Goal: Task Accomplishment & Management: Manage account settings

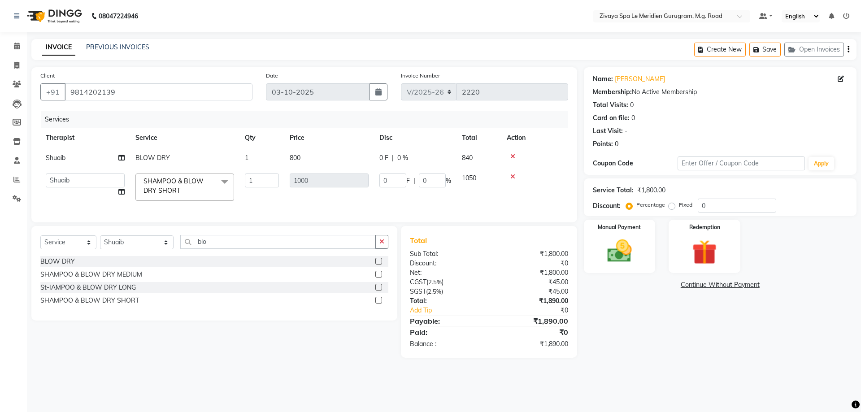
select select "6503"
select select "52628"
select select "service"
select select "52628"
click at [17, 182] on icon at bounding box center [16, 179] width 7 height 7
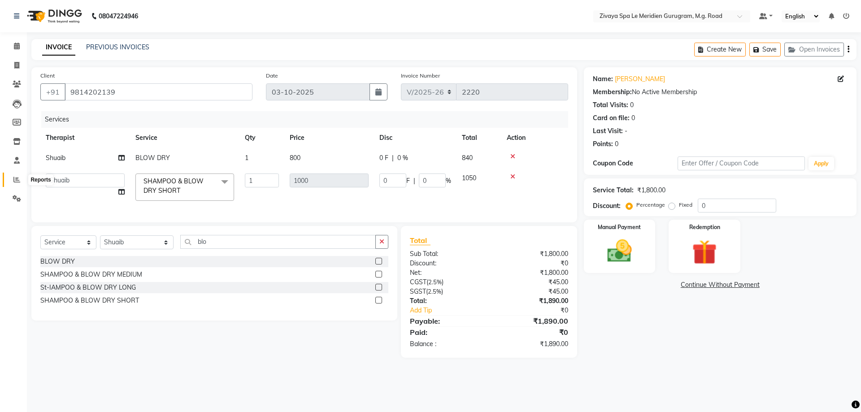
click at [17, 178] on icon at bounding box center [16, 179] width 7 height 7
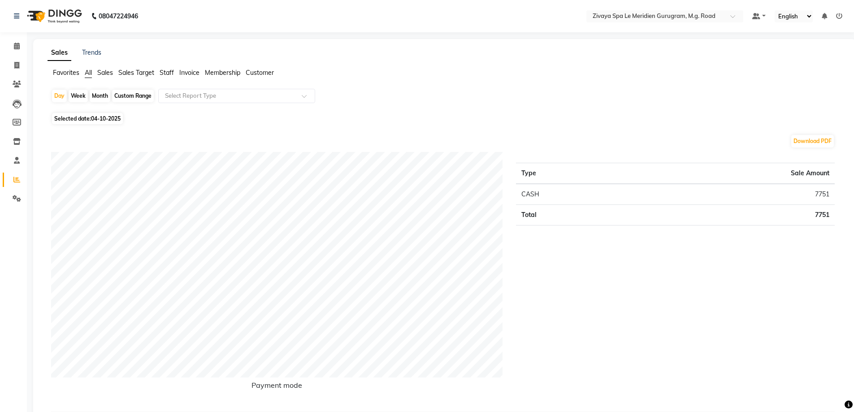
click at [108, 116] on span "04-10-2025" at bounding box center [106, 118] width 30 height 7
select select "10"
select select "2025"
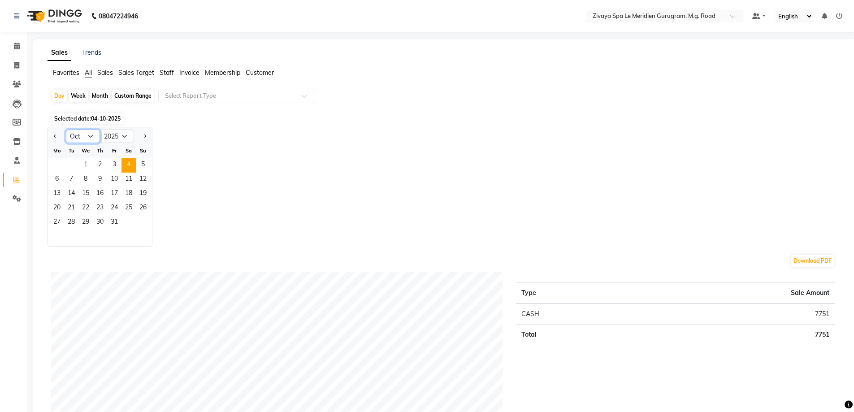
click at [91, 137] on select "Jan Feb Mar Apr May Jun [DATE] Aug Sep Oct Nov Dec" at bounding box center [83, 136] width 34 height 13
select select "9"
click at [66, 130] on select "Jan Feb Mar Apr May Jun [DATE] Aug Sep Oct Nov Dec" at bounding box center [83, 136] width 34 height 13
click at [97, 96] on div "Month" at bounding box center [100, 96] width 21 height 13
select select "10"
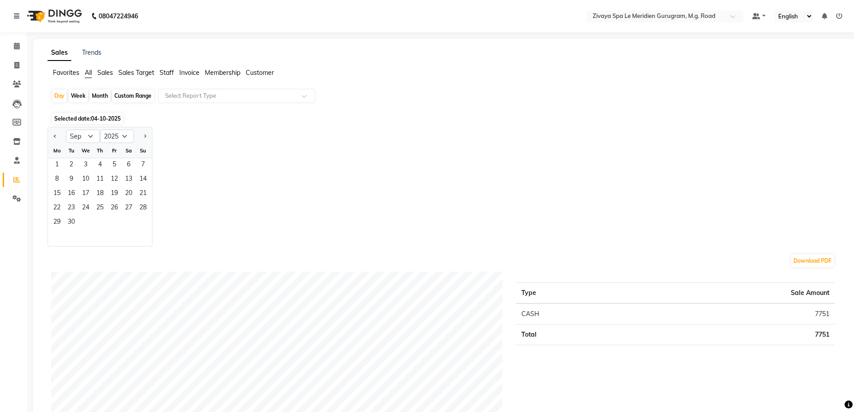
select select "2025"
drag, startPoint x: 83, startPoint y: 163, endPoint x: 100, endPoint y: 150, distance: 20.7
click at [84, 163] on span "1" at bounding box center [85, 165] width 14 height 14
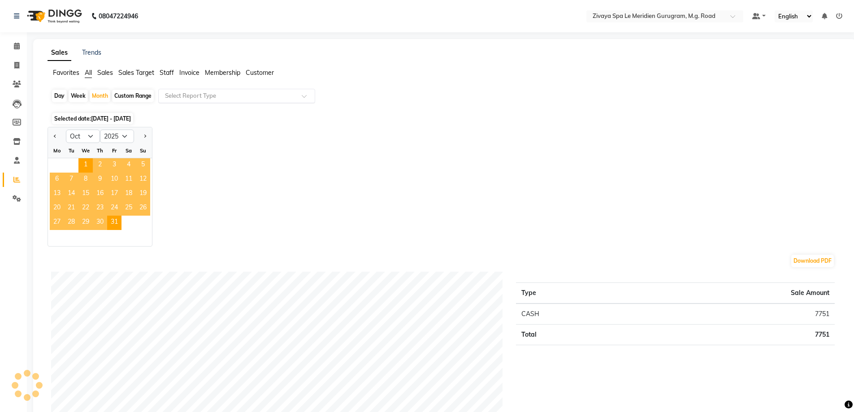
click at [202, 91] on input "text" at bounding box center [227, 95] width 129 height 9
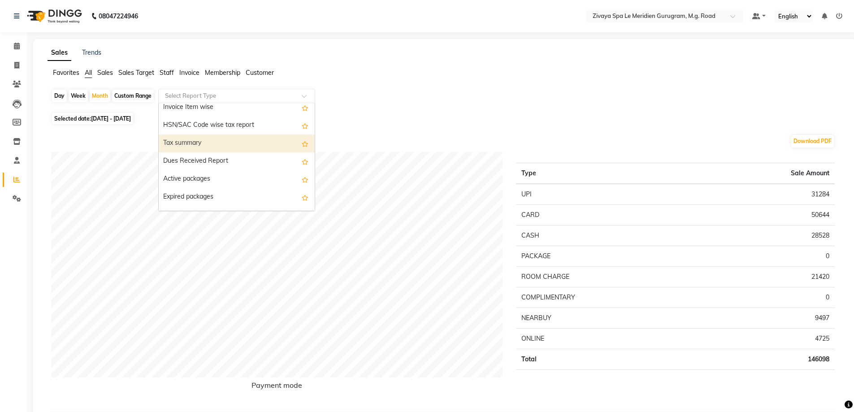
scroll to position [359, 0]
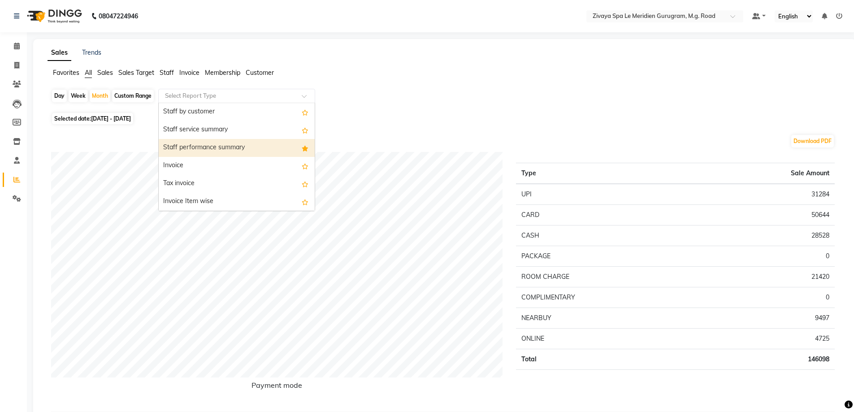
click at [207, 145] on div "Staff performance summary" at bounding box center [237, 148] width 156 height 18
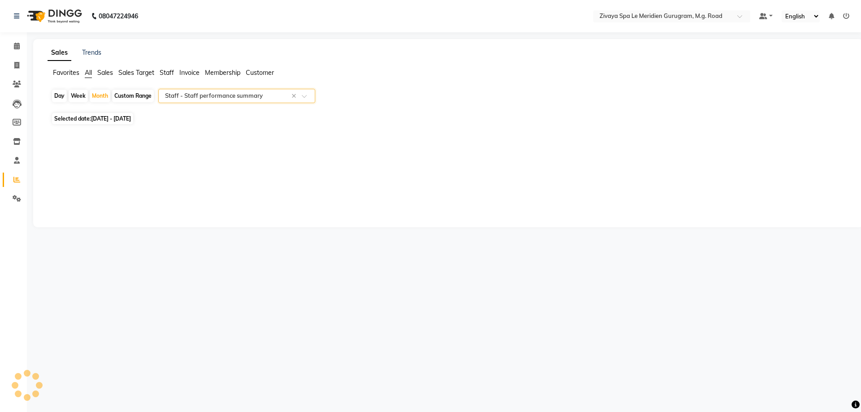
select select "filtered_report"
select select "pdf"
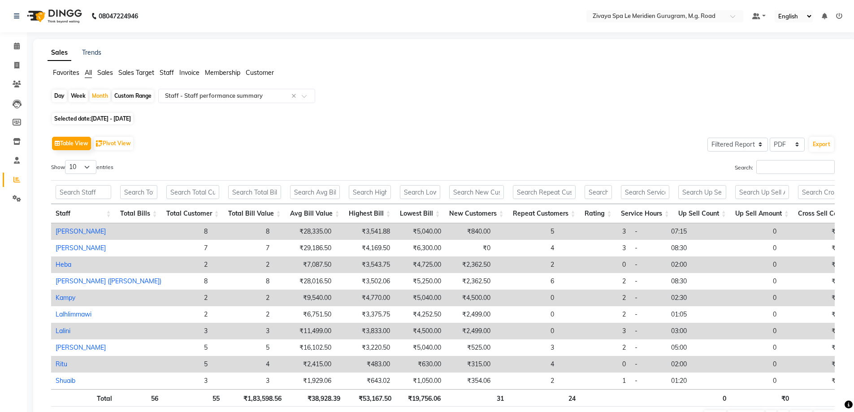
click at [130, 116] on span "[DATE] - [DATE]" at bounding box center [111, 118] width 40 height 7
select select "10"
select select "2025"
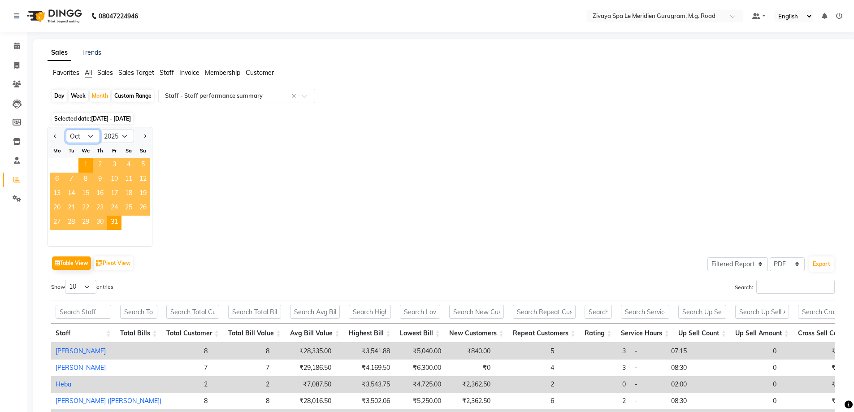
click at [93, 133] on select "Jan Feb Mar Apr May Jun [DATE] Aug Sep Oct Nov Dec" at bounding box center [83, 136] width 34 height 13
select select "9"
click at [66, 130] on select "Jan Feb Mar Apr May Jun [DATE] Aug Sep Oct Nov Dec" at bounding box center [83, 136] width 34 height 13
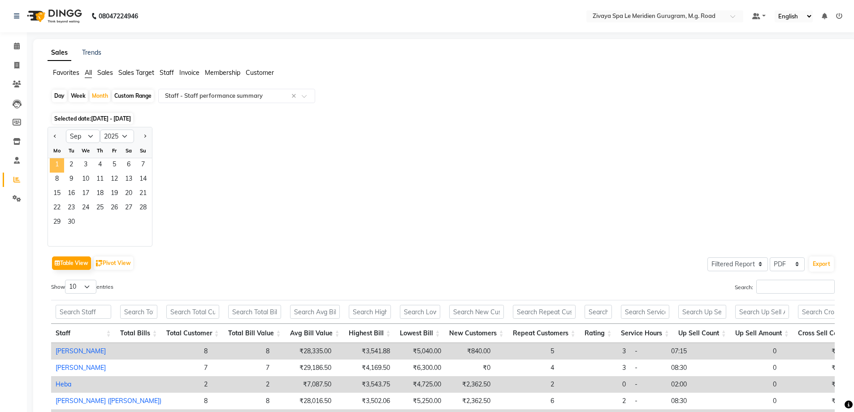
click at [60, 165] on span "1" at bounding box center [57, 165] width 14 height 14
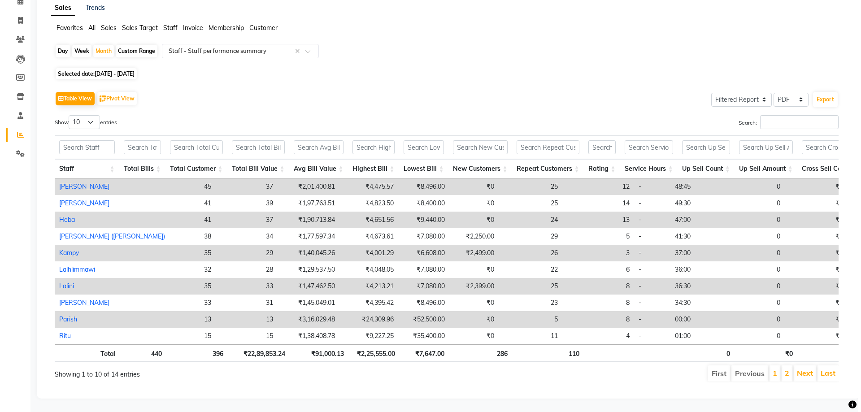
scroll to position [0, 0]
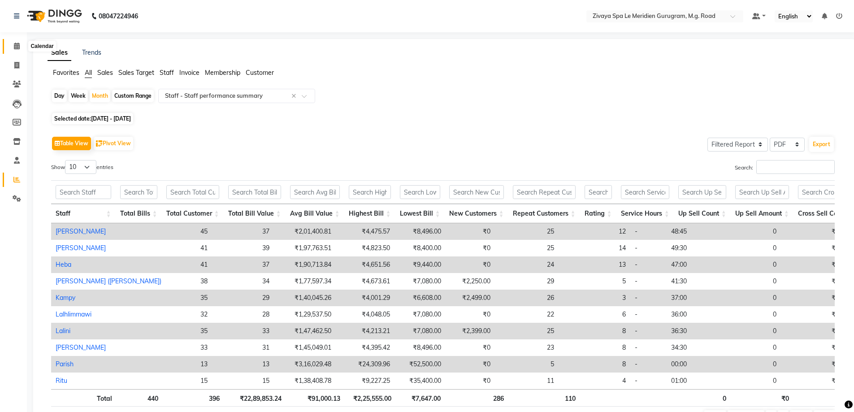
click at [14, 48] on icon at bounding box center [17, 46] width 6 height 7
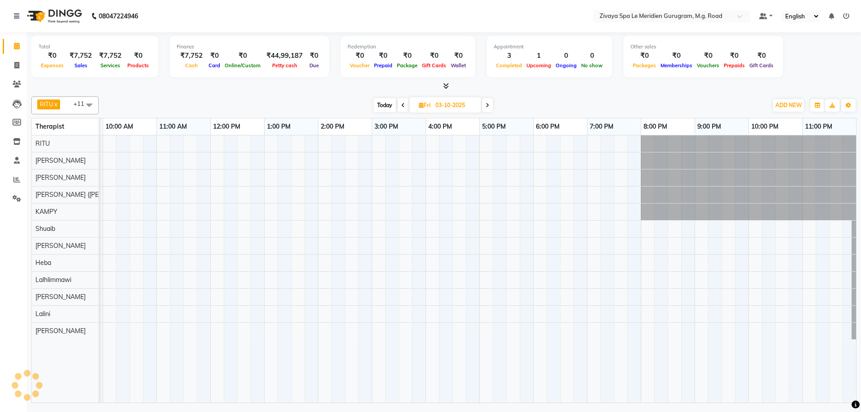
scroll to position [0, 323]
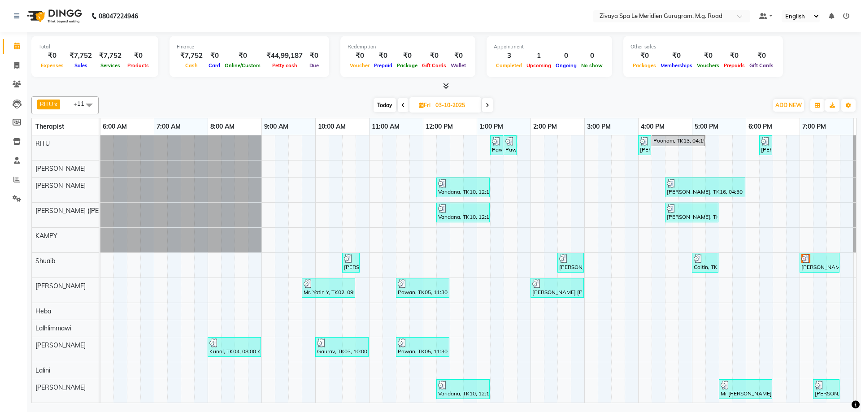
click at [462, 102] on input "03-10-2025" at bounding box center [455, 105] width 45 height 13
select select "10"
select select "2025"
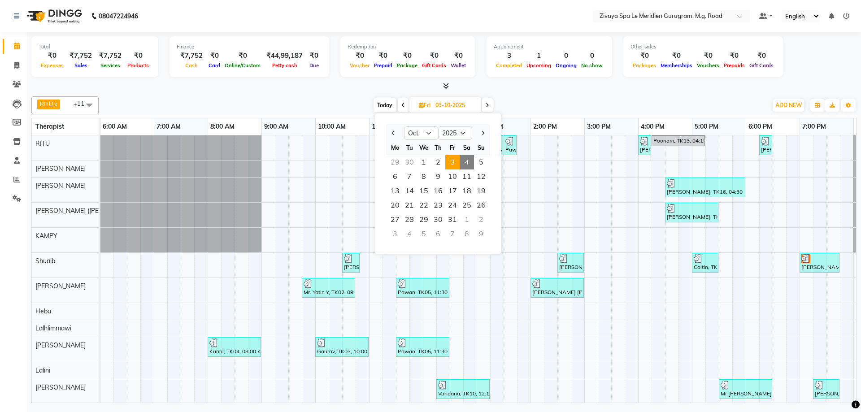
click at [468, 161] on span "4" at bounding box center [467, 162] width 14 height 14
type input "04-10-2025"
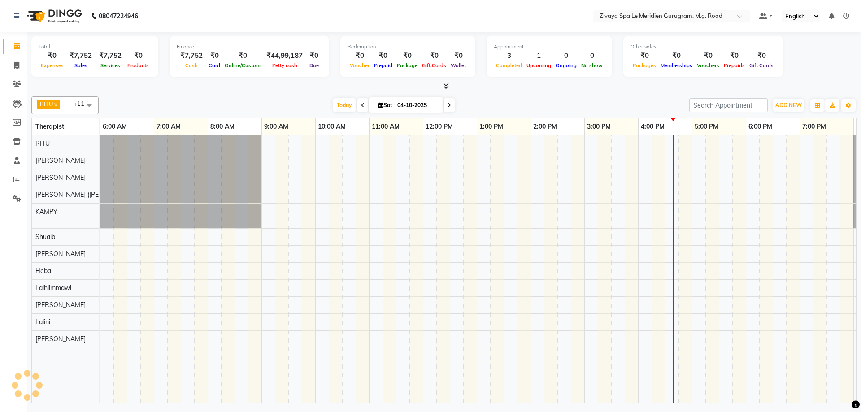
scroll to position [0, 536]
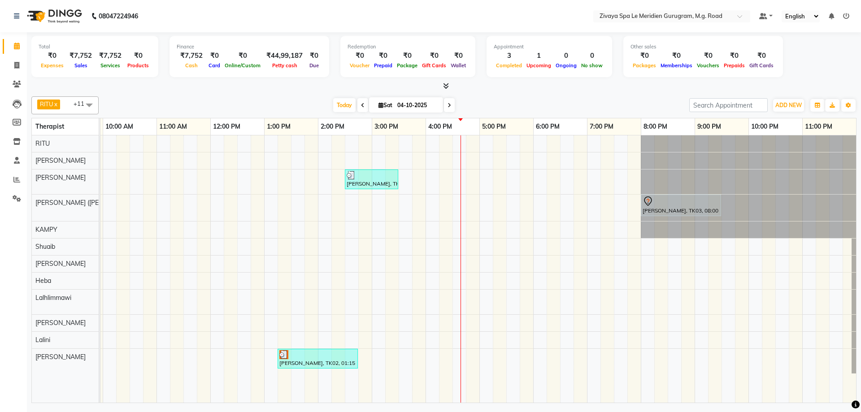
click at [492, 178] on div "[PERSON_NAME], TK04, 02:30 PM-03:30 PM, Javanese Pampering - 60 Mins [PERSON_NA…" at bounding box center [211, 268] width 1292 height 267
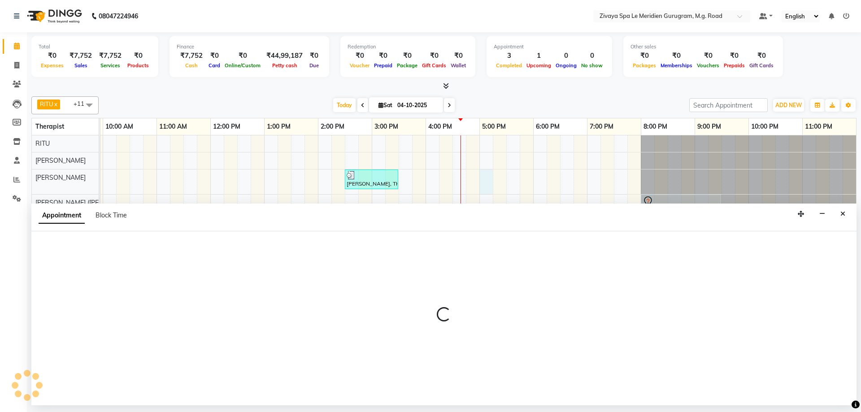
select select "49508"
select select "1020"
select select "tentative"
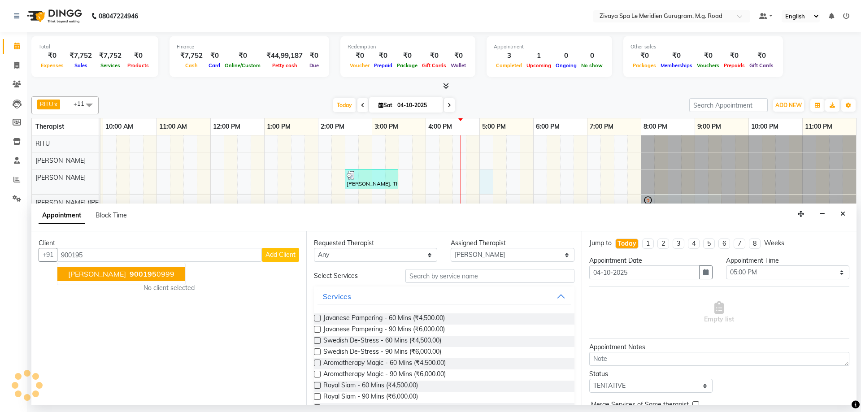
click at [138, 270] on ngb-highlight "900195 0999" at bounding box center [151, 274] width 47 height 9
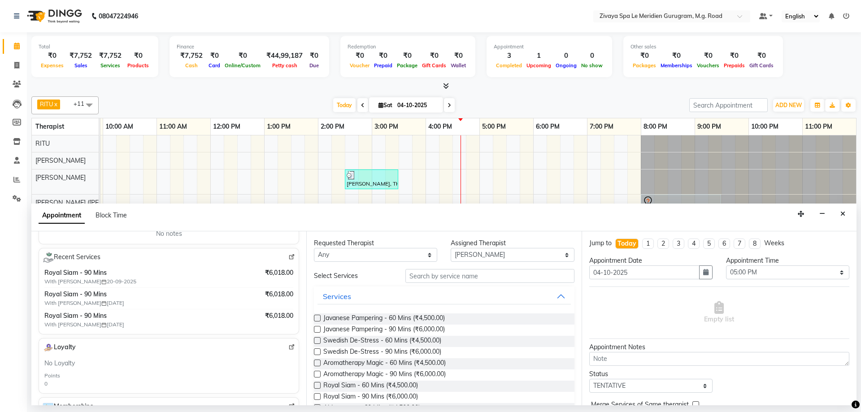
scroll to position [152, 0]
type input "9001950999"
click at [318, 396] on label at bounding box center [317, 396] width 7 height 7
click at [318, 396] on input "checkbox" at bounding box center [317, 398] width 6 height 6
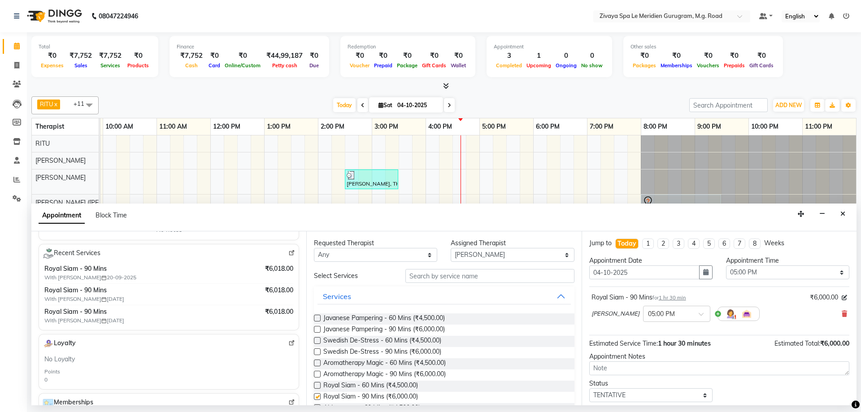
checkbox input "false"
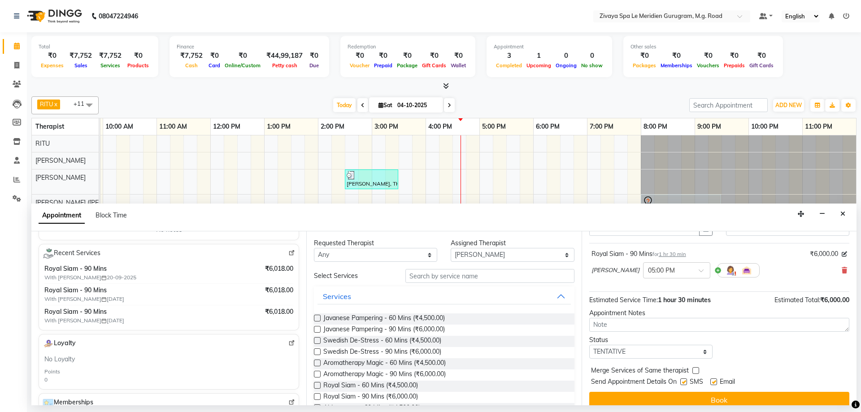
scroll to position [53, 0]
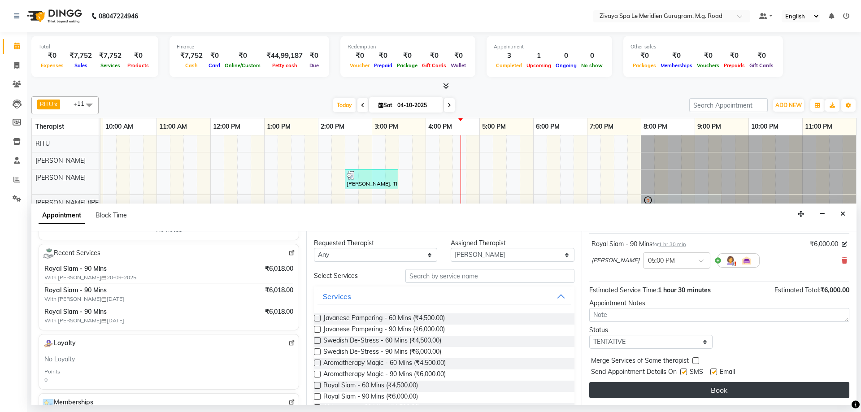
click at [675, 392] on button "Book" at bounding box center [719, 390] width 260 height 16
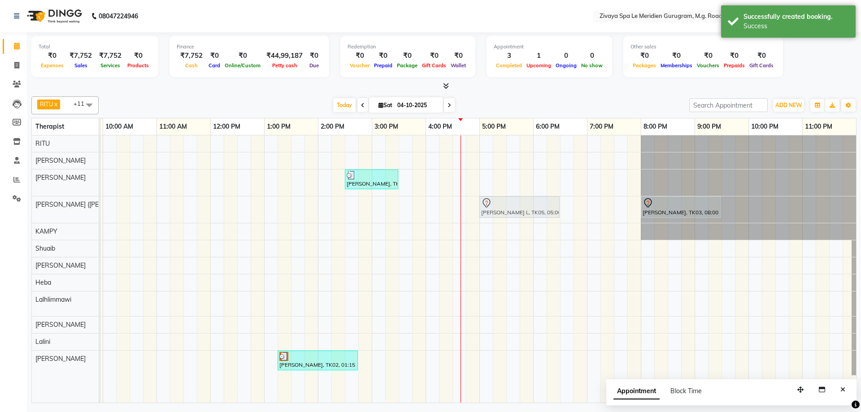
drag, startPoint x: 506, startPoint y: 180, endPoint x: 505, endPoint y: 196, distance: 16.2
click at [505, 196] on tbody "[PERSON_NAME], TK04, 02:30 PM-03:30 PM, Javanese Pampering - 60 Mins [PERSON_NA…" at bounding box center [211, 255] width 1292 height 240
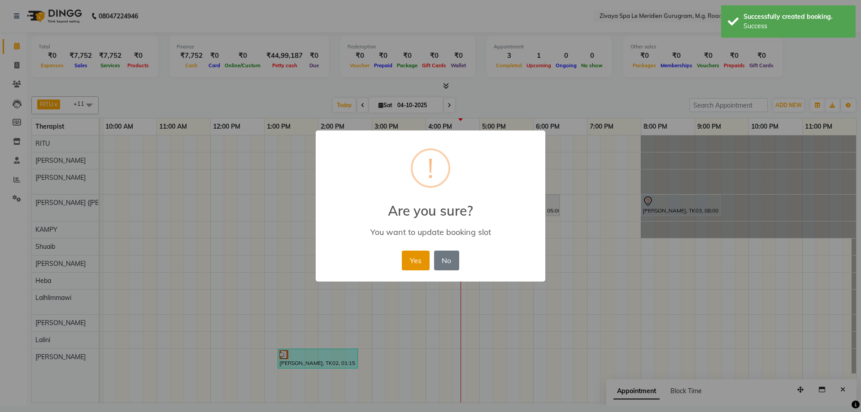
click at [420, 256] on button "Yes" at bounding box center [415, 261] width 27 height 20
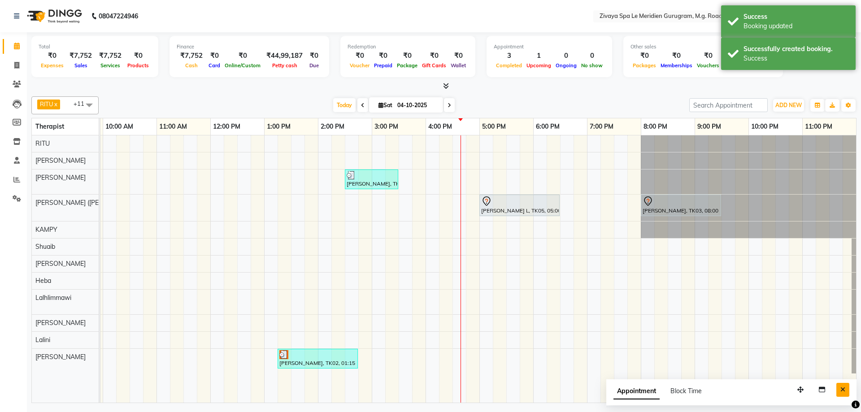
click at [841, 392] on icon "Close" at bounding box center [842, 390] width 5 height 6
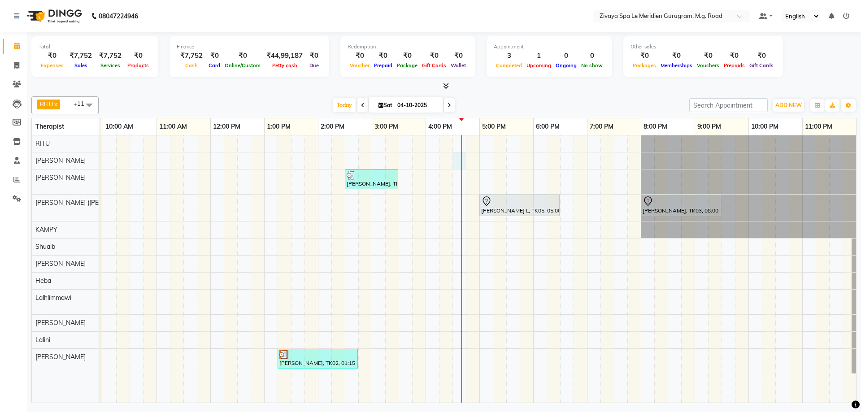
click at [461, 158] on div at bounding box center [461, 268] width 0 height 267
select select "49507"
select select "tentative"
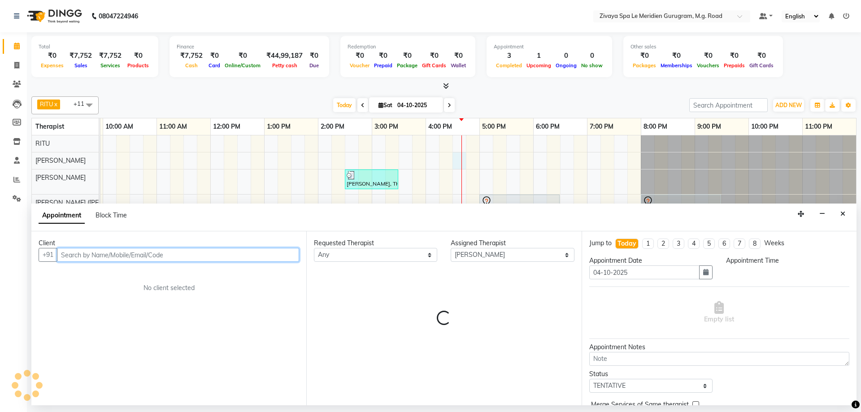
select select "990"
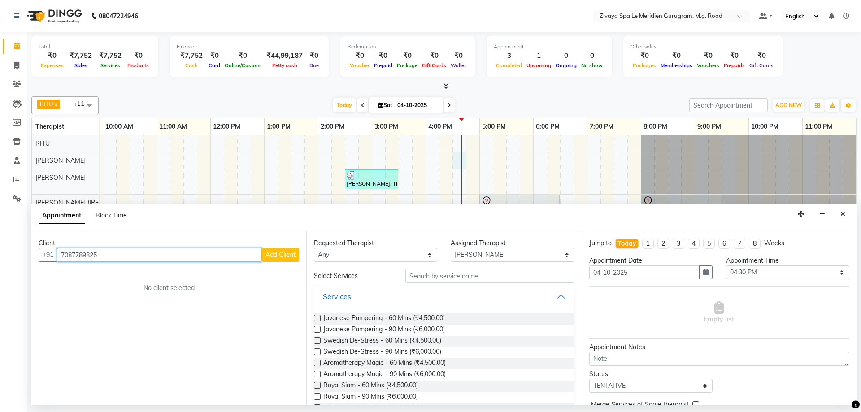
type input "7087789825"
click at [292, 251] on span "Add Client" at bounding box center [280, 255] width 30 height 8
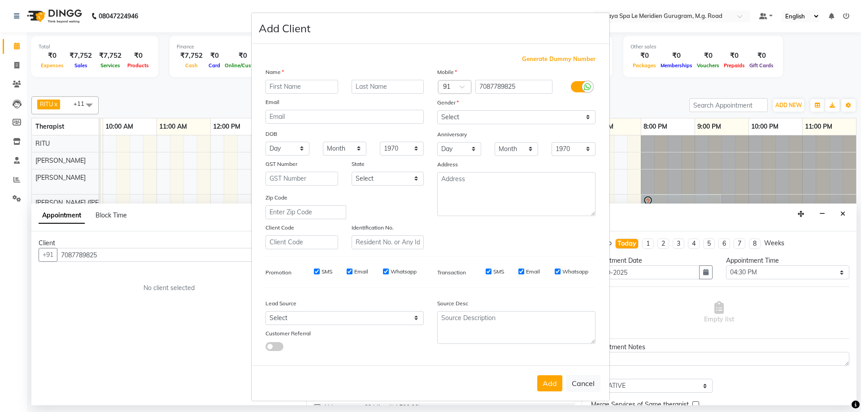
click at [318, 85] on input "text" at bounding box center [301, 87] width 73 height 14
type input "[PERSON_NAME]"
click at [518, 121] on select "Select [DEMOGRAPHIC_DATA] [DEMOGRAPHIC_DATA] Other Prefer Not To Say" at bounding box center [516, 117] width 158 height 14
select select "[DEMOGRAPHIC_DATA]"
click at [437, 110] on select "Select [DEMOGRAPHIC_DATA] [DEMOGRAPHIC_DATA] Other Prefer Not To Say" at bounding box center [516, 117] width 158 height 14
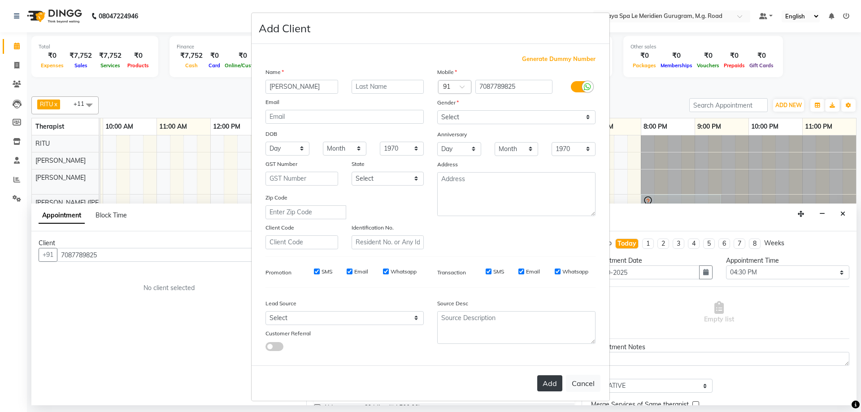
click at [543, 384] on button "Add" at bounding box center [549, 383] width 25 height 16
select select
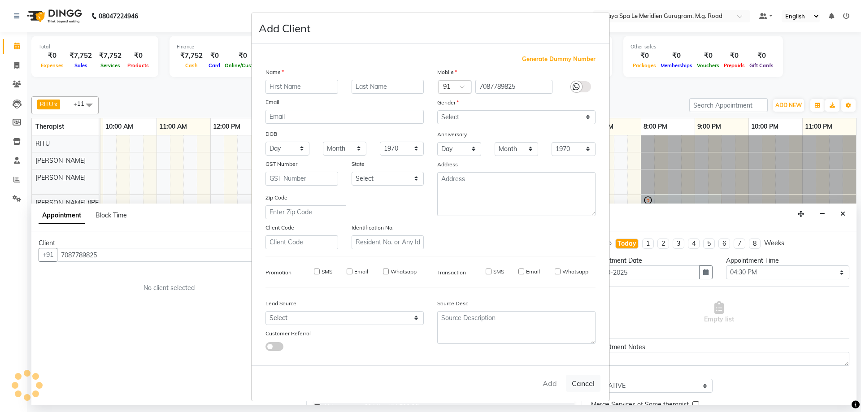
select select
checkbox input "false"
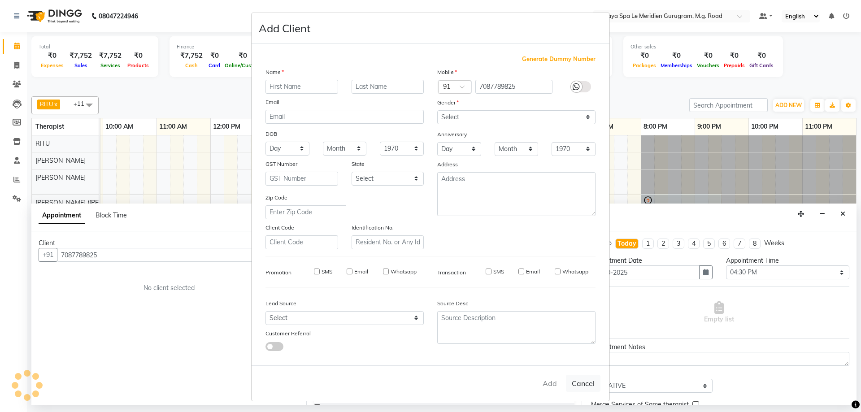
checkbox input "false"
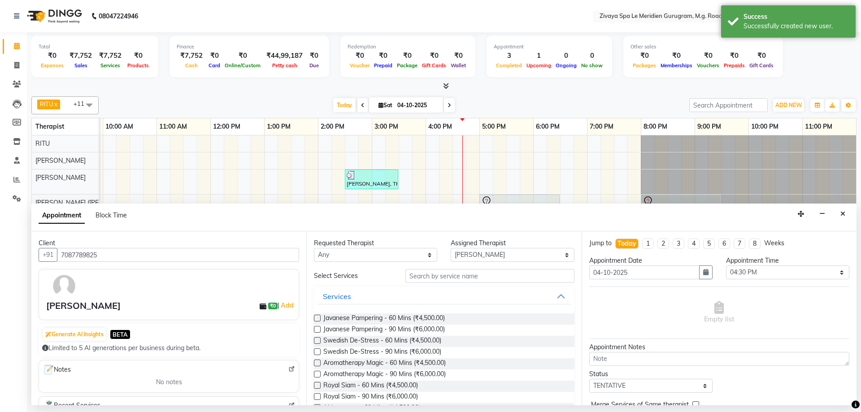
click at [318, 320] on label at bounding box center [317, 318] width 7 height 7
click at [318, 320] on input "checkbox" at bounding box center [317, 319] width 6 height 6
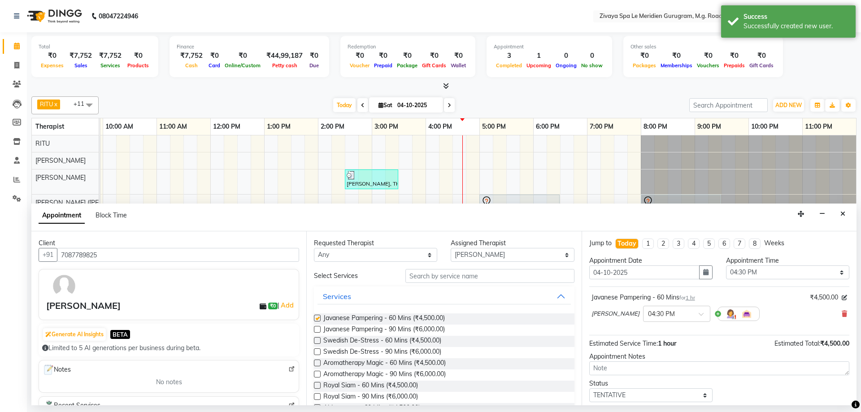
checkbox input "false"
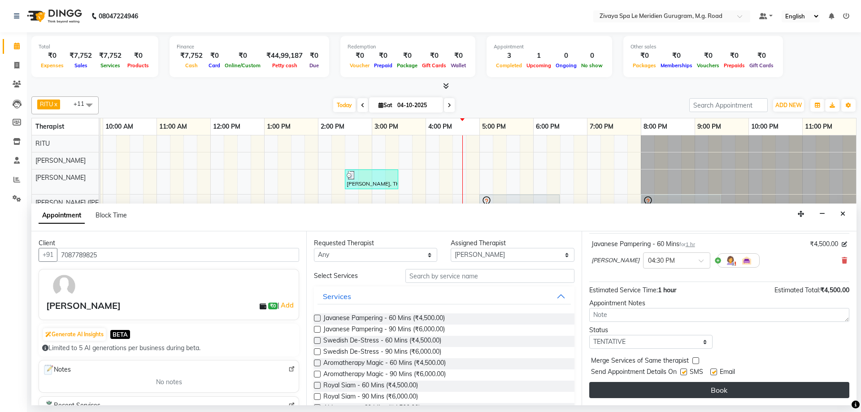
click at [692, 384] on button "Book" at bounding box center [719, 390] width 260 height 16
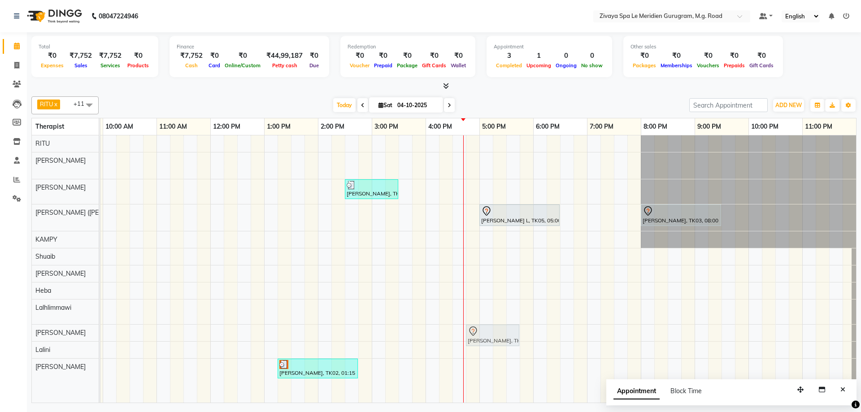
drag, startPoint x: 474, startPoint y: 166, endPoint x: 485, endPoint y: 330, distance: 164.1
click at [485, 330] on tbody "[PERSON_NAME], TK06, 04:30 PM-05:30 PM, Javanese Pampering - 60 Mins [PERSON_NA…" at bounding box center [211, 259] width 1292 height 248
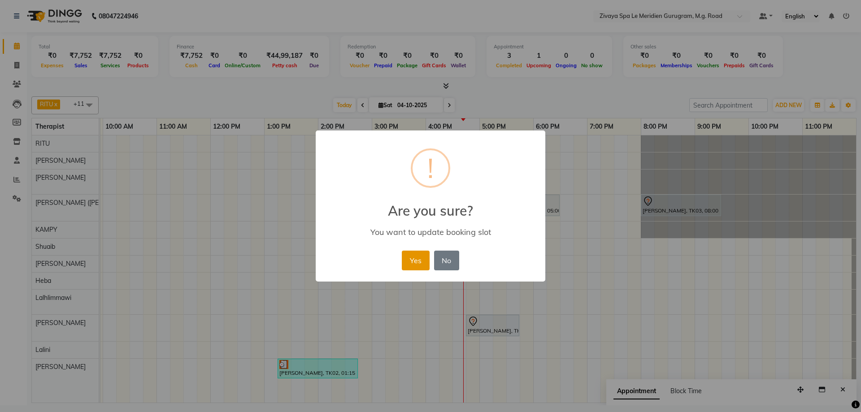
click at [416, 258] on button "Yes" at bounding box center [415, 261] width 27 height 20
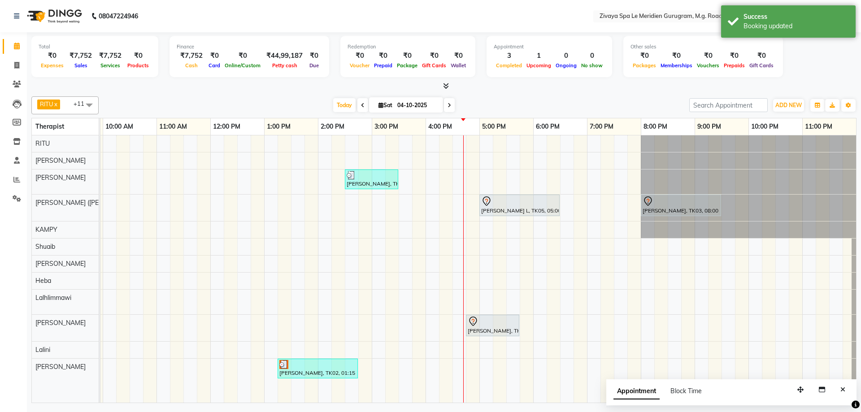
click at [486, 322] on div at bounding box center [493, 321] width 50 height 11
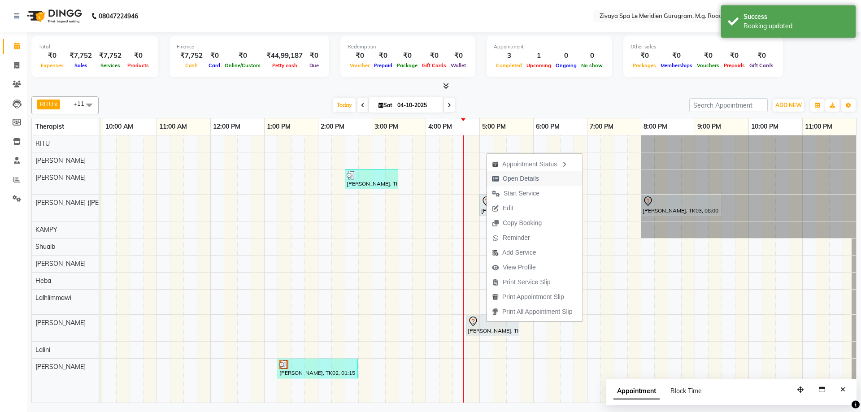
click at [519, 180] on span "Open Details" at bounding box center [521, 178] width 36 height 9
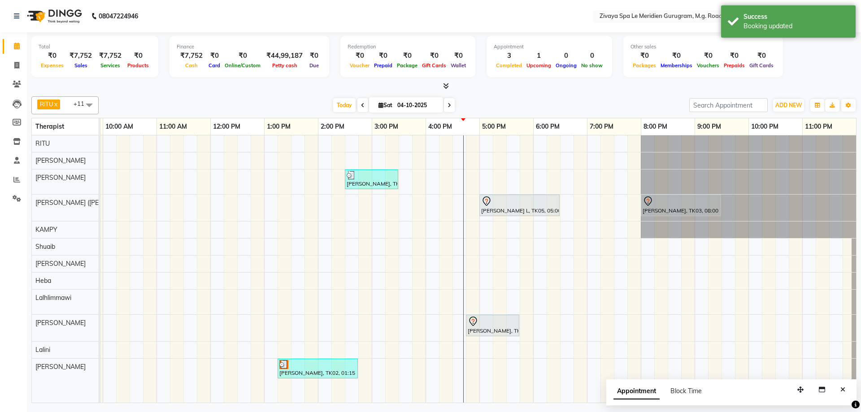
click at [476, 319] on icon at bounding box center [473, 321] width 11 height 11
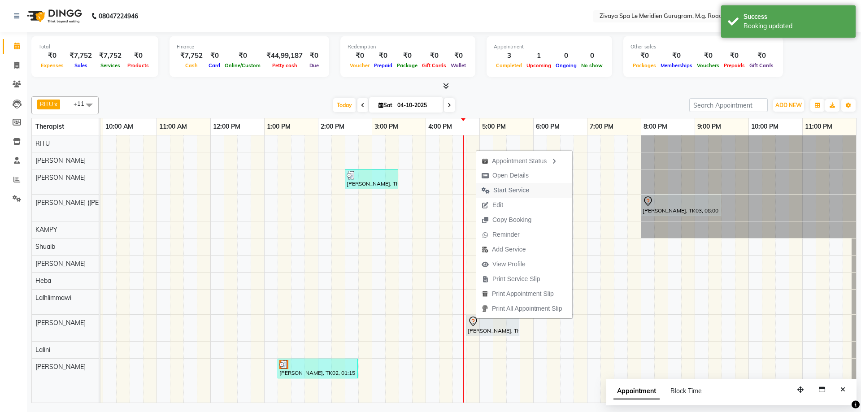
click at [500, 186] on span "Start Service" at bounding box center [511, 190] width 36 height 9
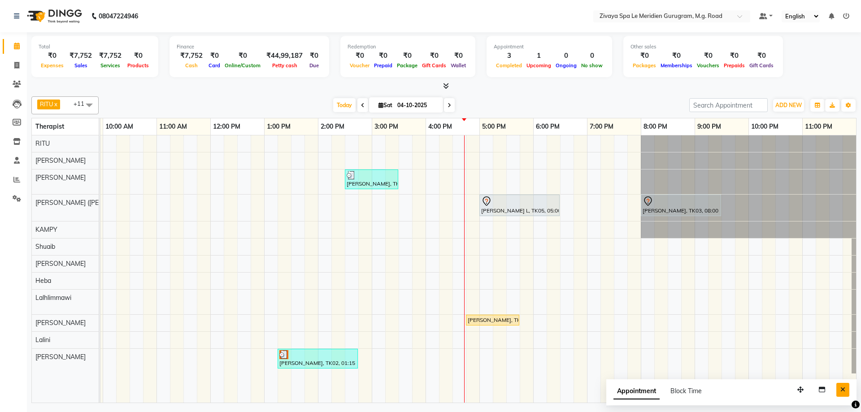
click at [844, 391] on icon "Close" at bounding box center [842, 390] width 5 height 6
click at [479, 160] on div "[PERSON_NAME], TK04, 02:30 PM-03:30 PM, Javanese Pampering - 60 Mins [PERSON_NA…" at bounding box center [211, 268] width 1292 height 267
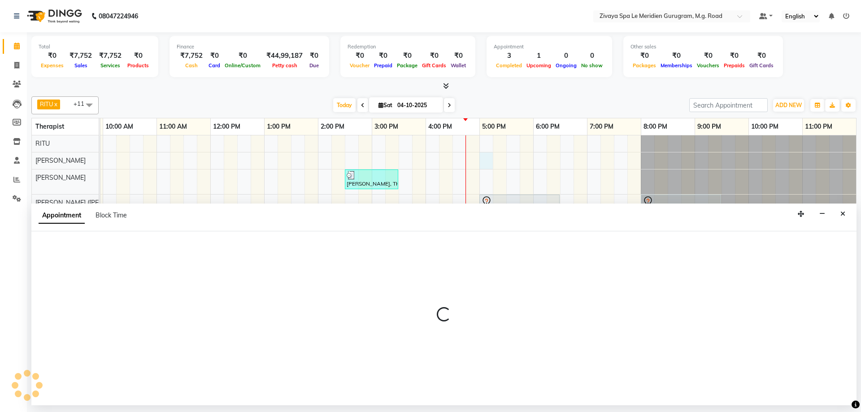
select select "49507"
select select "1020"
select select "tentative"
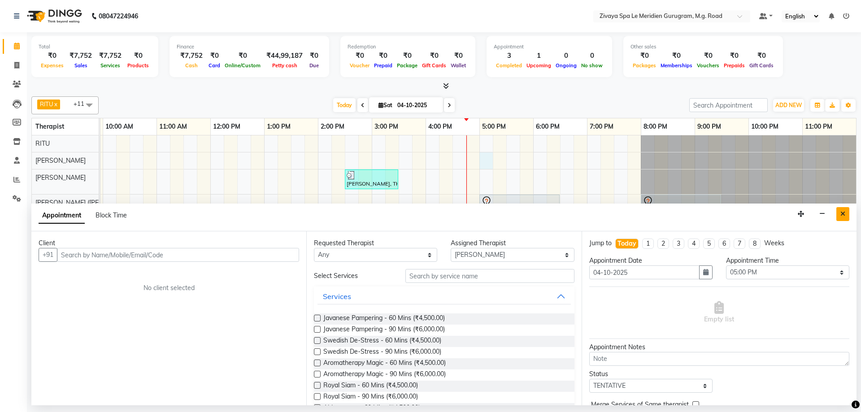
click at [843, 212] on icon "Close" at bounding box center [842, 214] width 5 height 6
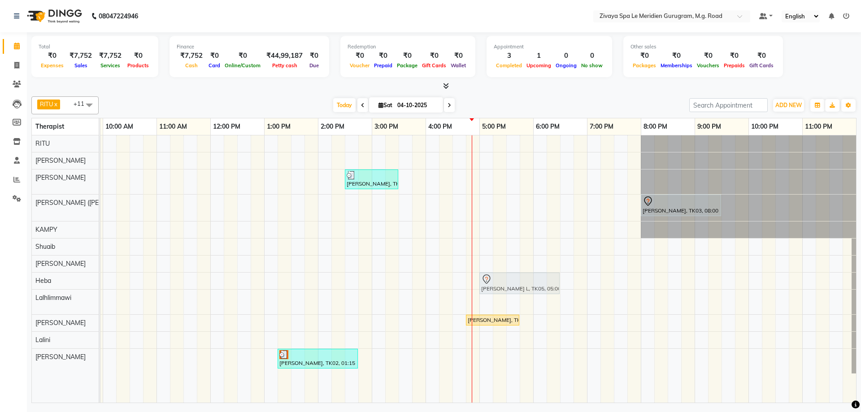
drag, startPoint x: 492, startPoint y: 203, endPoint x: 497, endPoint y: 275, distance: 72.0
click at [497, 275] on tbody "[PERSON_NAME], TK04, 02:30 PM-03:30 PM, Javanese Pampering - 60 Mins [PERSON_NA…" at bounding box center [211, 254] width 1292 height 238
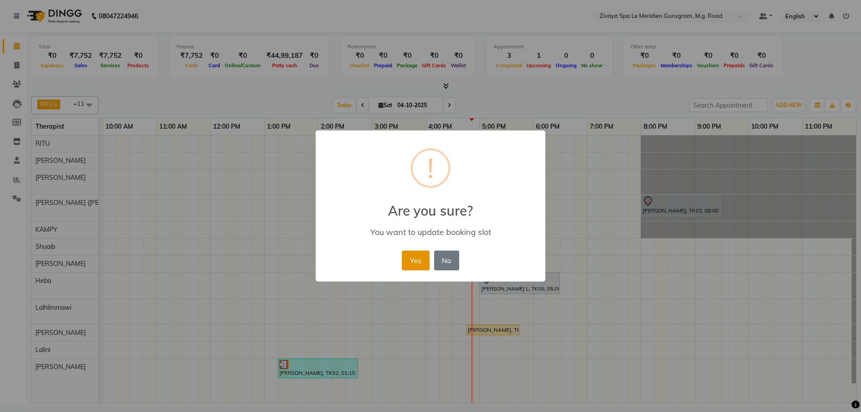
click at [422, 266] on button "Yes" at bounding box center [415, 261] width 27 height 20
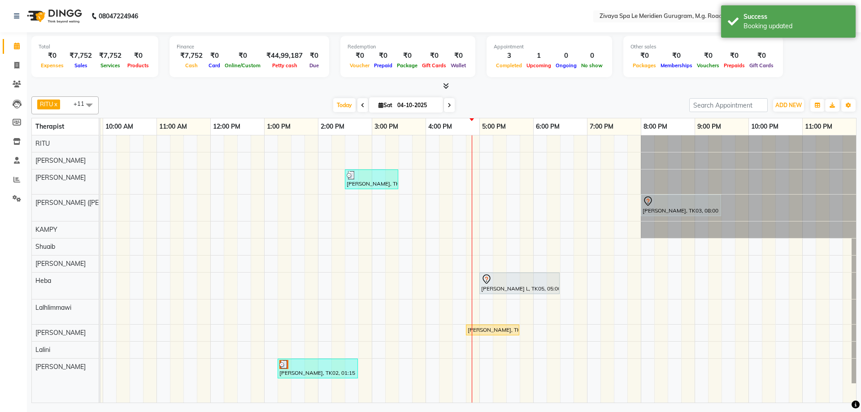
click at [530, 283] on div at bounding box center [519, 279] width 77 height 11
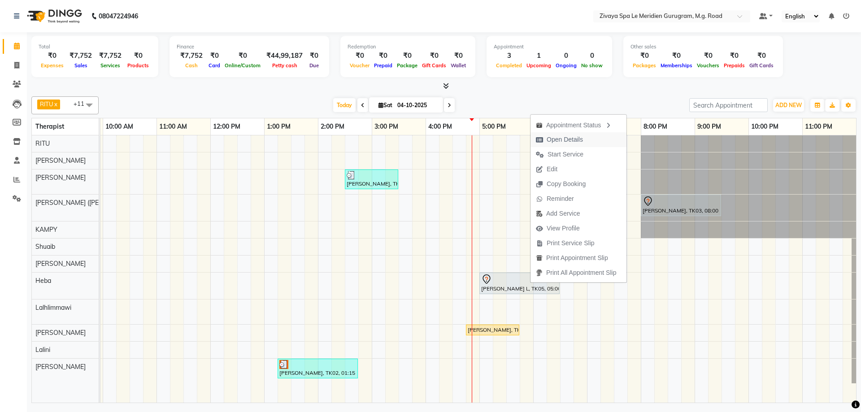
click at [580, 134] on span "Open Details" at bounding box center [560, 139] width 58 height 15
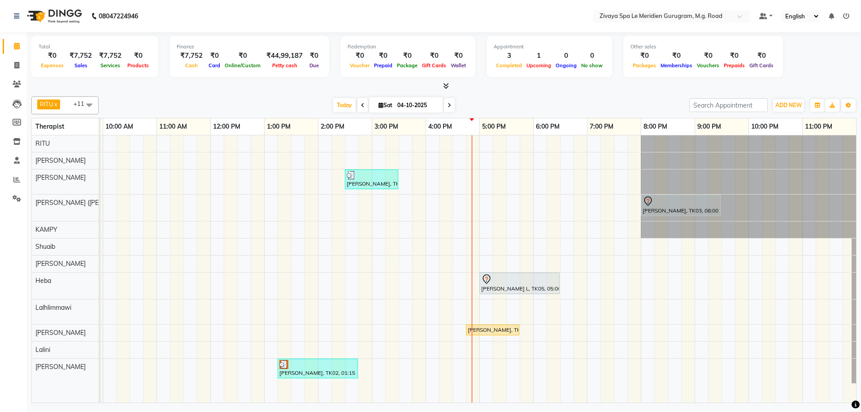
click at [492, 280] on icon at bounding box center [486, 279] width 11 height 11
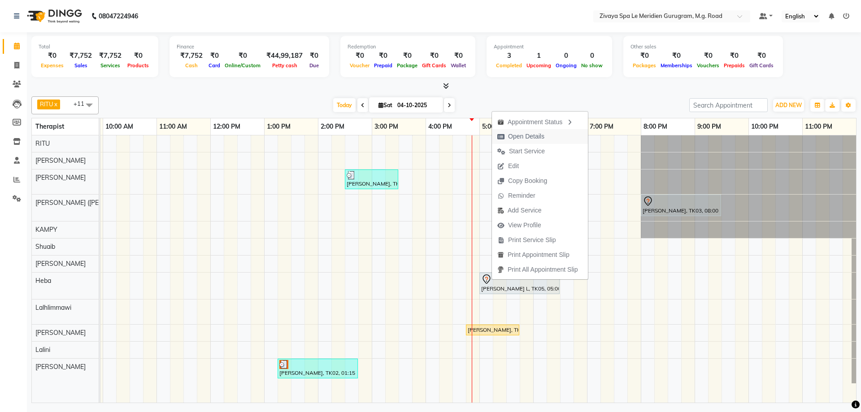
click at [530, 140] on span "Open Details" at bounding box center [526, 136] width 36 height 9
select select "7"
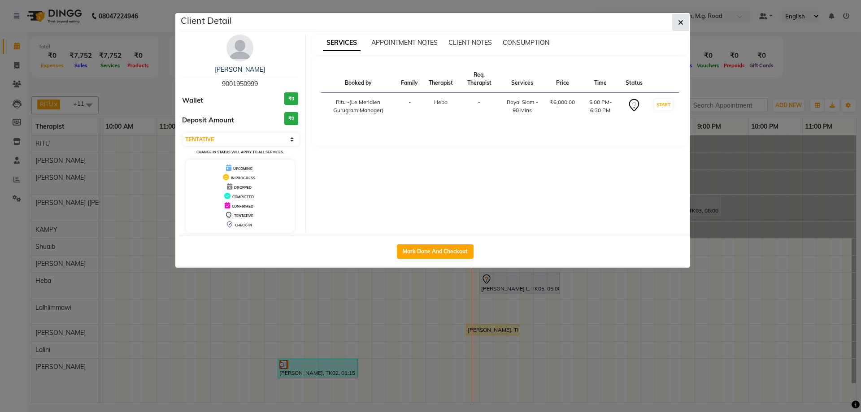
click at [684, 21] on button "button" at bounding box center [680, 22] width 17 height 17
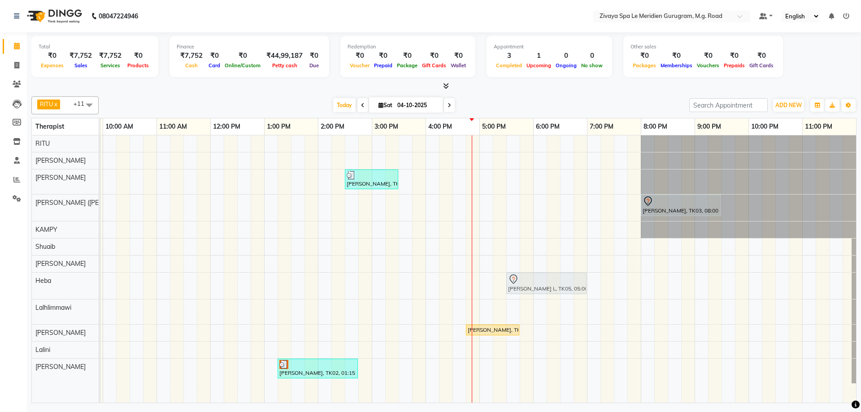
drag, startPoint x: 497, startPoint y: 282, endPoint x: 517, endPoint y: 284, distance: 19.9
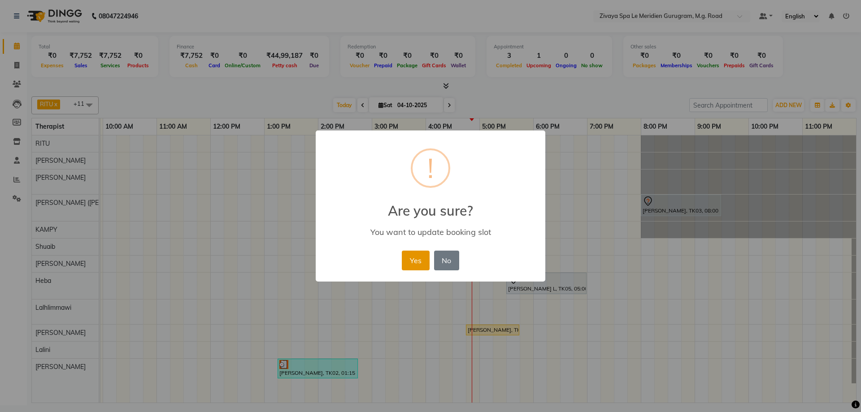
click at [405, 262] on button "Yes" at bounding box center [415, 261] width 27 height 20
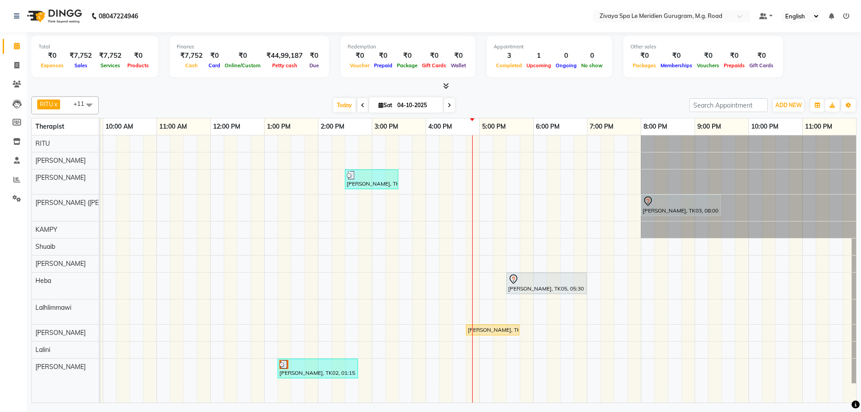
click at [543, 277] on div at bounding box center [546, 279] width 77 height 11
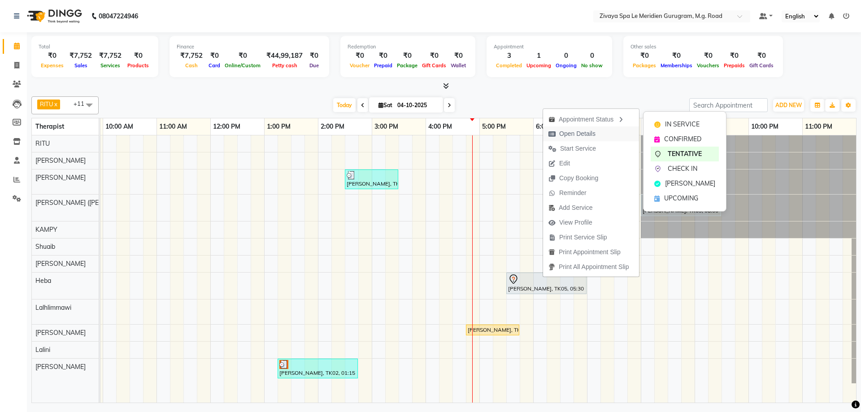
click at [590, 131] on span "Open Details" at bounding box center [577, 133] width 36 height 9
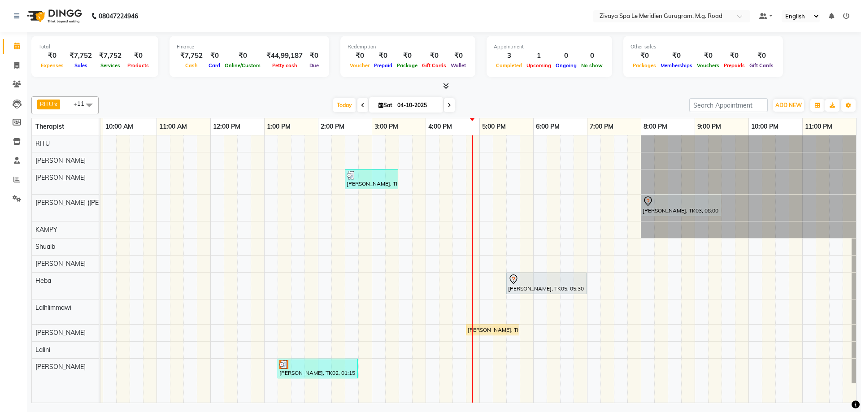
click at [557, 290] on div "[PERSON_NAME], TK05, 05:30 PM-07:00 PM, Royal Siam - 90 Mins" at bounding box center [546, 283] width 78 height 19
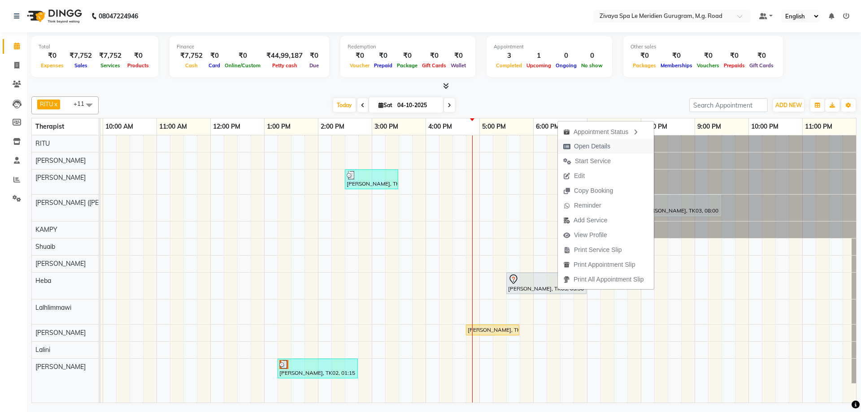
click at [599, 144] on span "Open Details" at bounding box center [592, 146] width 36 height 9
select select "7"
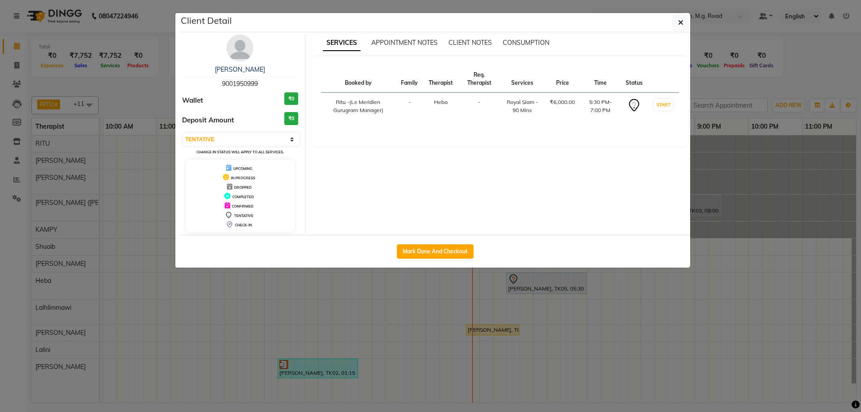
drag, startPoint x: 277, startPoint y: 79, endPoint x: 291, endPoint y: 128, distance: 50.5
click at [204, 81] on div "[PERSON_NAME] L 9001950999" at bounding box center [240, 77] width 116 height 24
copy span "9001950999"
click at [687, 20] on button "button" at bounding box center [680, 22] width 17 height 17
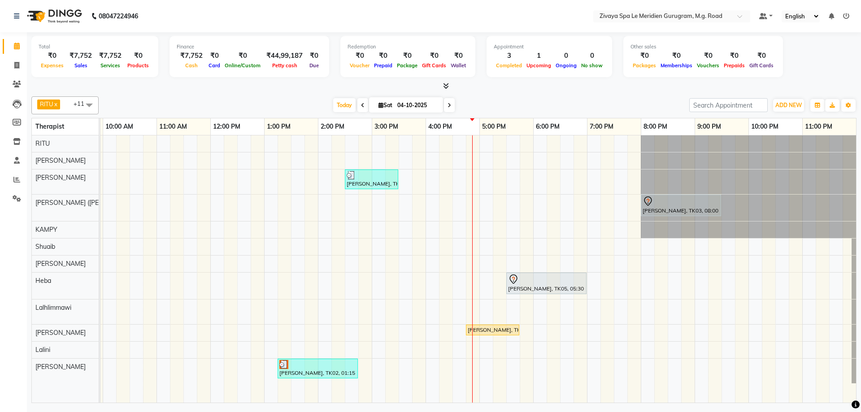
click at [551, 221] on div "[PERSON_NAME], TK04, 02:30 PM-03:30 PM, Javanese Pampering - 60 Mins [PERSON_NA…" at bounding box center [211, 268] width 1292 height 267
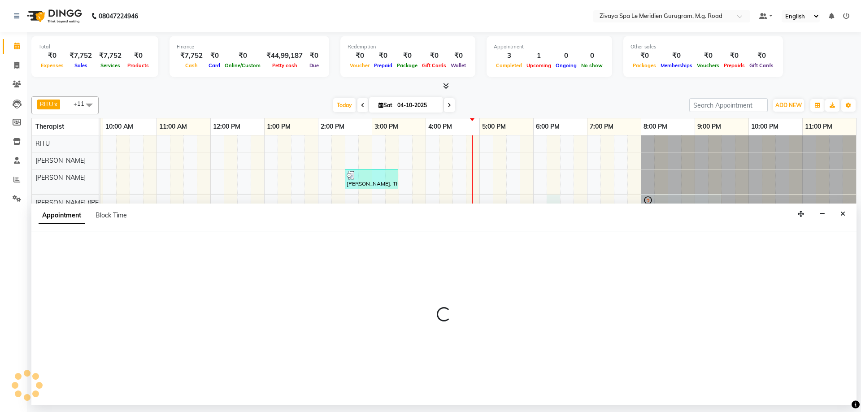
select select "49513"
select select "1095"
select select "tentative"
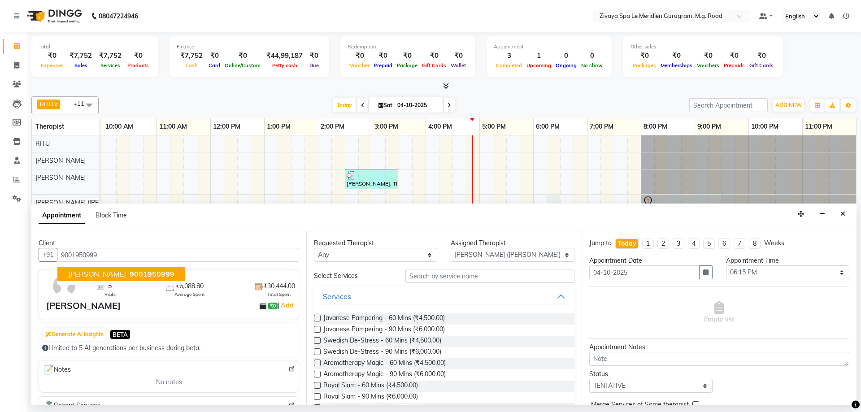
click at [130, 275] on span "9001950999" at bounding box center [152, 274] width 45 height 9
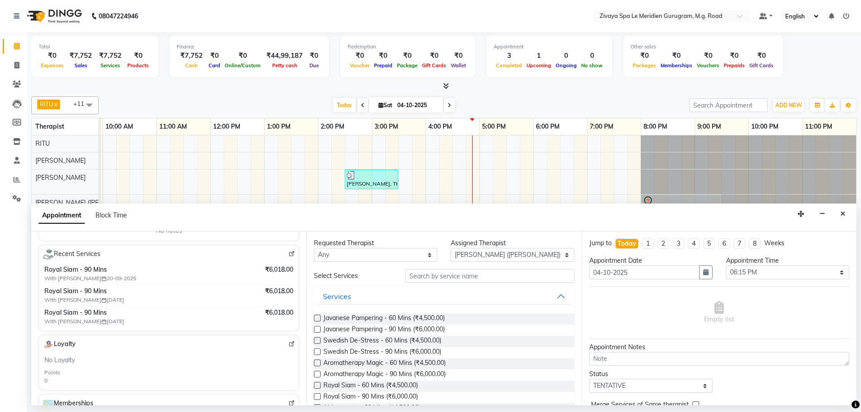
scroll to position [152, 0]
type input "9001950999"
click at [845, 212] on button "Close" at bounding box center [842, 214] width 13 height 14
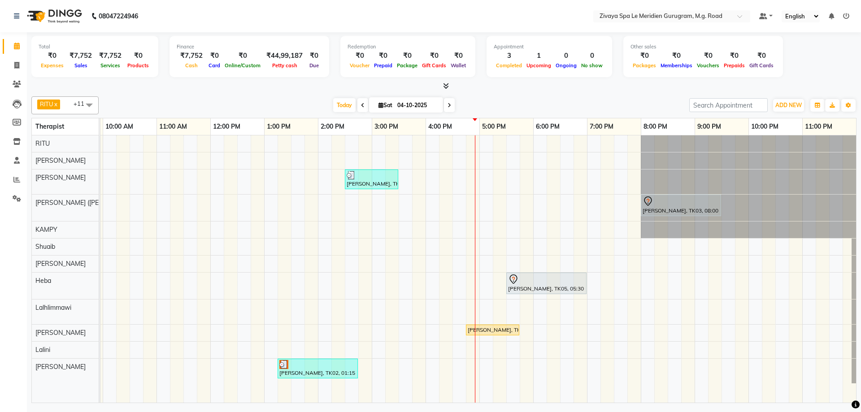
click at [486, 286] on div "[PERSON_NAME], TK04, 02:30 PM-03:30 PM, Javanese Pampering - 60 Mins [PERSON_NA…" at bounding box center [211, 268] width 1292 height 267
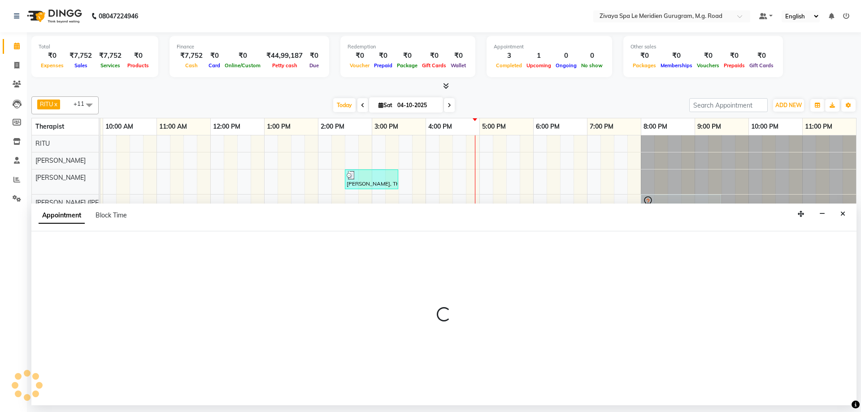
select select "63969"
select select "1020"
select select "tentative"
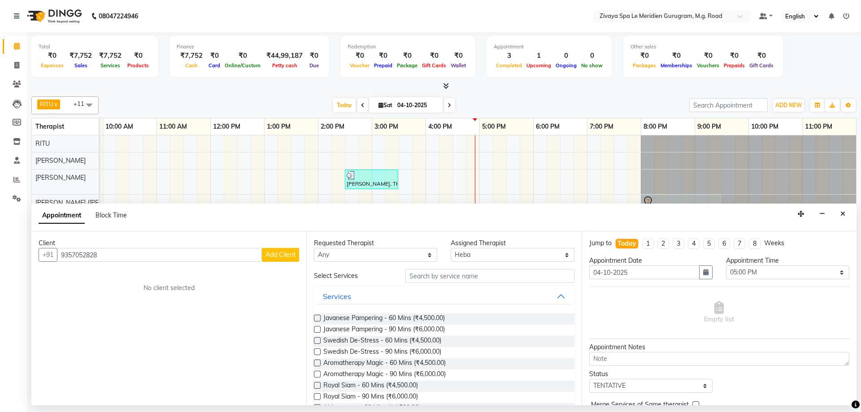
type input "9357052828"
click at [267, 252] on span "Add Client" at bounding box center [280, 255] width 30 height 8
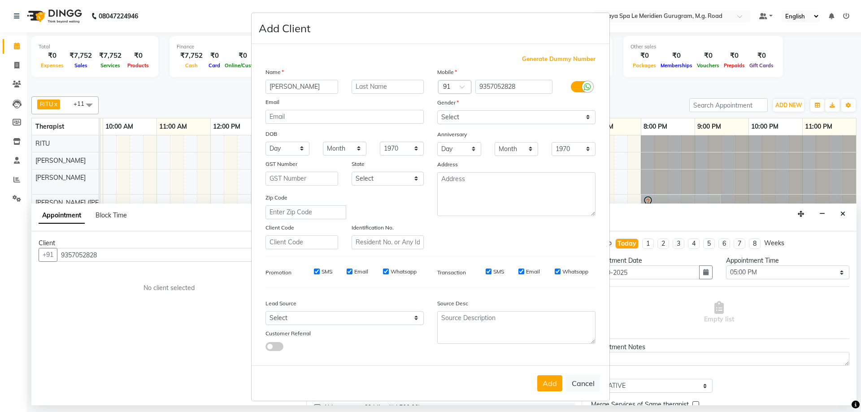
type input "[PERSON_NAME]"
click at [474, 118] on select "Select [DEMOGRAPHIC_DATA] [DEMOGRAPHIC_DATA] Other Prefer Not To Say" at bounding box center [516, 117] width 158 height 14
select select "[DEMOGRAPHIC_DATA]"
click at [437, 110] on select "Select [DEMOGRAPHIC_DATA] [DEMOGRAPHIC_DATA] Other Prefer Not To Say" at bounding box center [516, 117] width 158 height 14
click at [539, 388] on button "Add" at bounding box center [549, 383] width 25 height 16
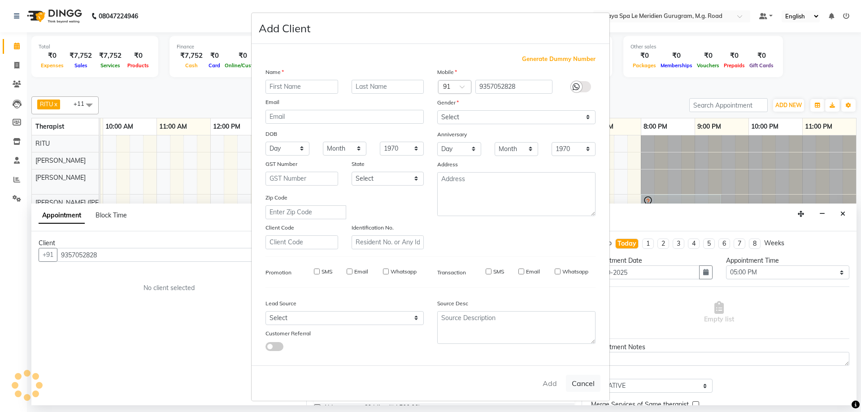
select select
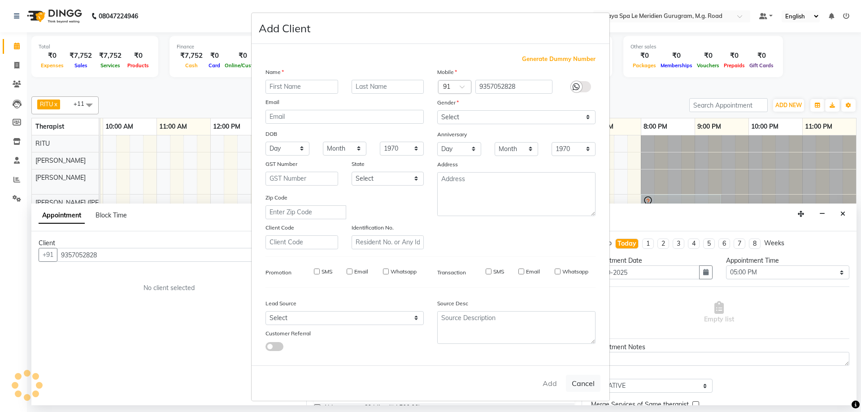
select select
checkbox input "false"
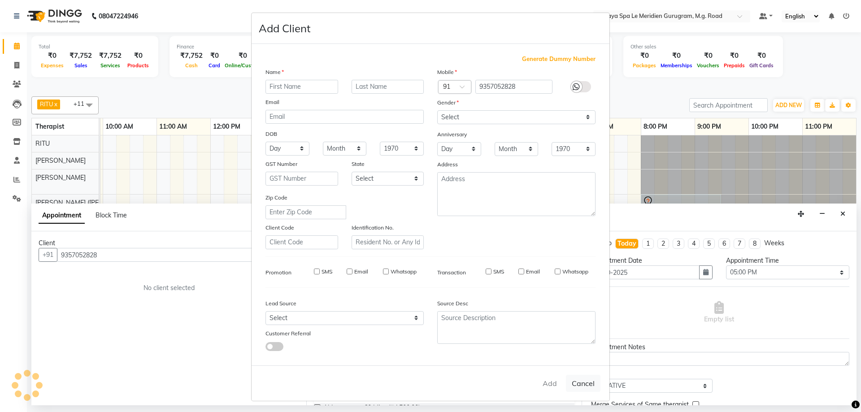
checkbox input "false"
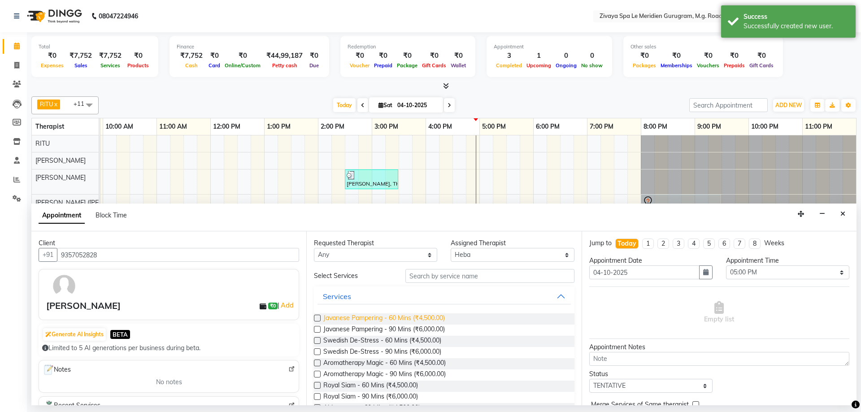
click at [426, 320] on span "Javanese Pampering - 60 Mins (₹4,500.00)" at bounding box center [384, 318] width 122 height 11
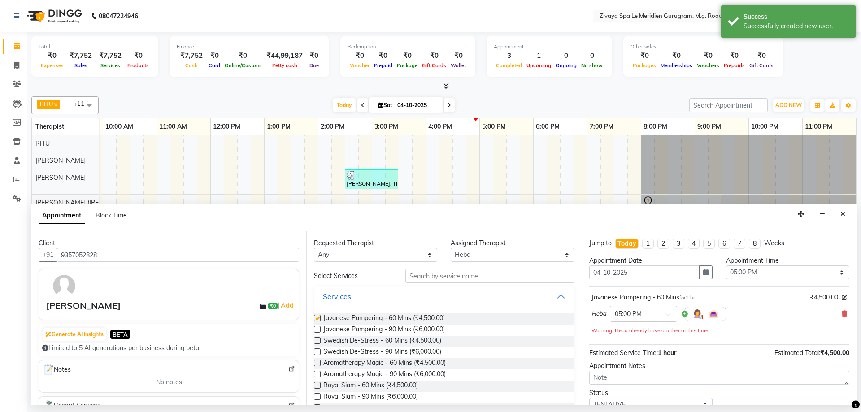
checkbox input "false"
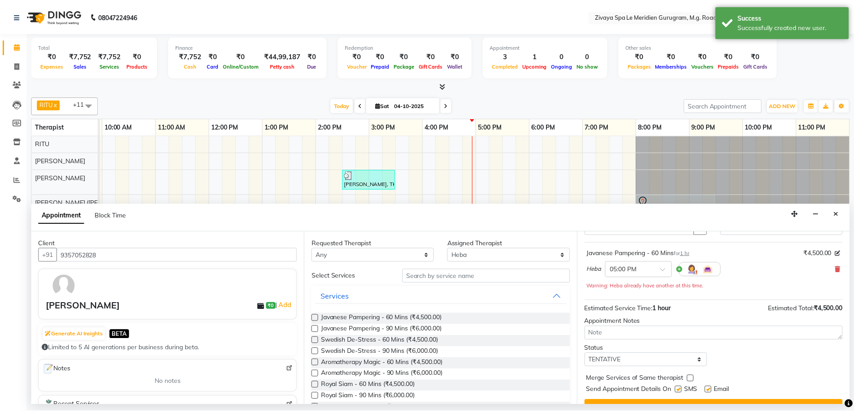
scroll to position [63, 0]
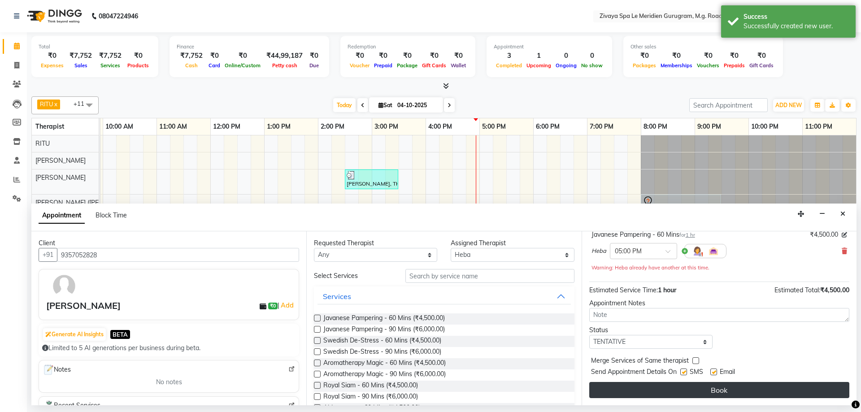
click at [742, 391] on button "Book" at bounding box center [719, 390] width 260 height 16
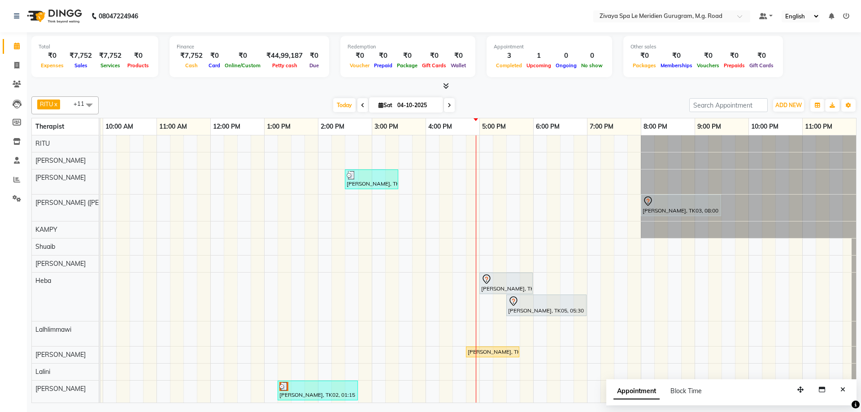
click at [497, 279] on div at bounding box center [506, 279] width 50 height 11
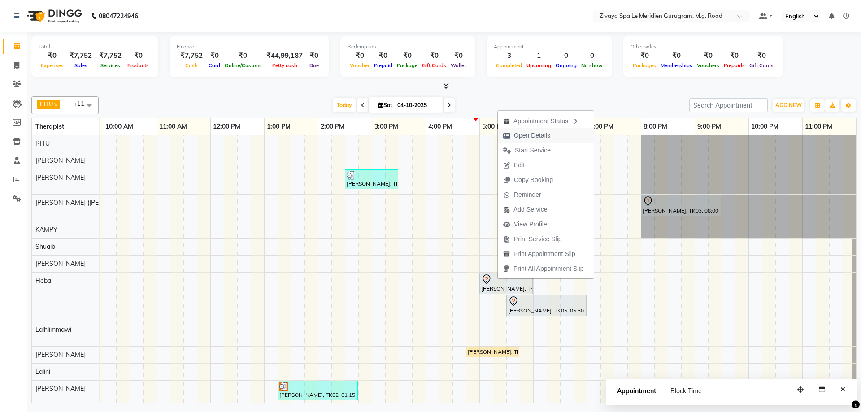
click at [536, 135] on span "Open Details" at bounding box center [532, 135] width 36 height 9
select select "7"
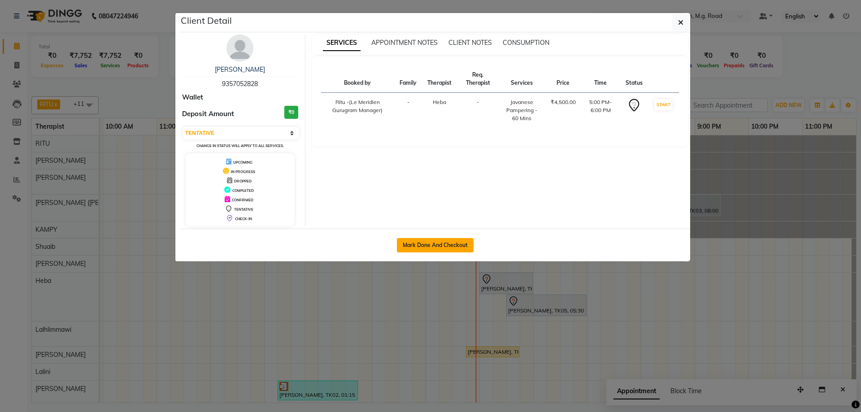
click at [447, 240] on button "Mark Done And Checkout" at bounding box center [435, 245] width 77 height 14
select select "service"
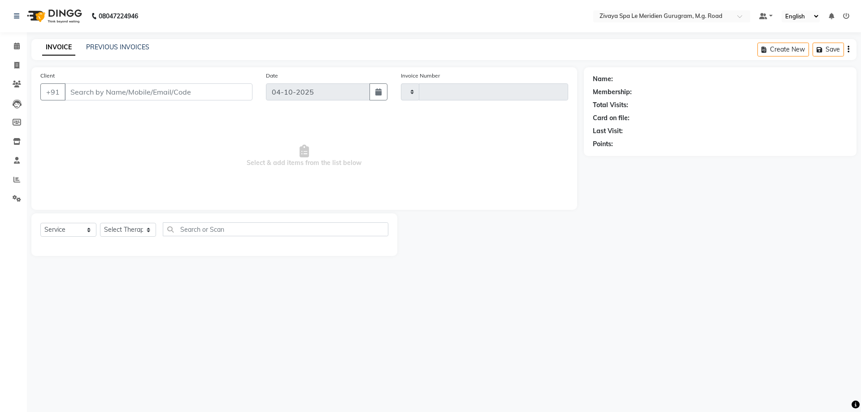
type input "2220"
select select "6503"
type input "9357052828"
select select "63969"
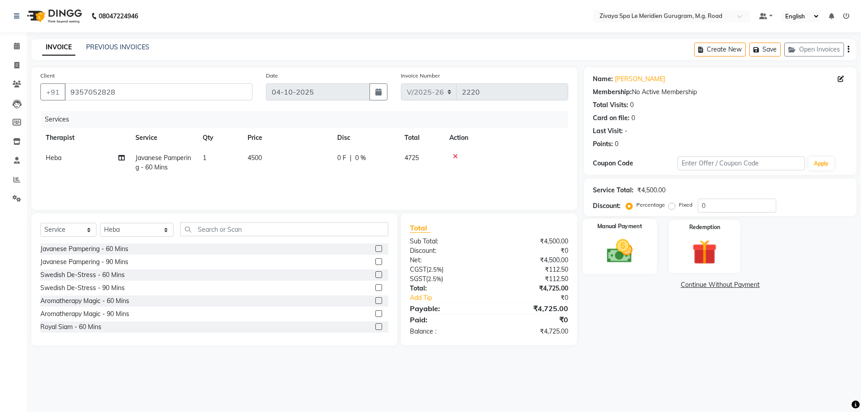
click at [631, 253] on img at bounding box center [620, 251] width 42 height 30
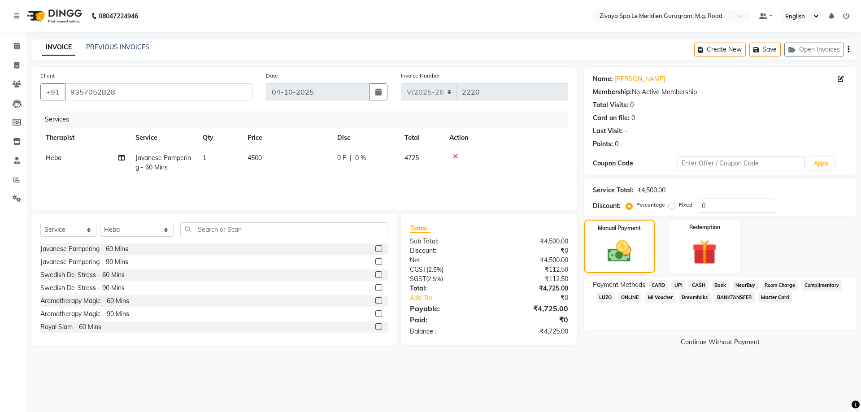
click at [678, 287] on span "UPI" at bounding box center [678, 285] width 14 height 10
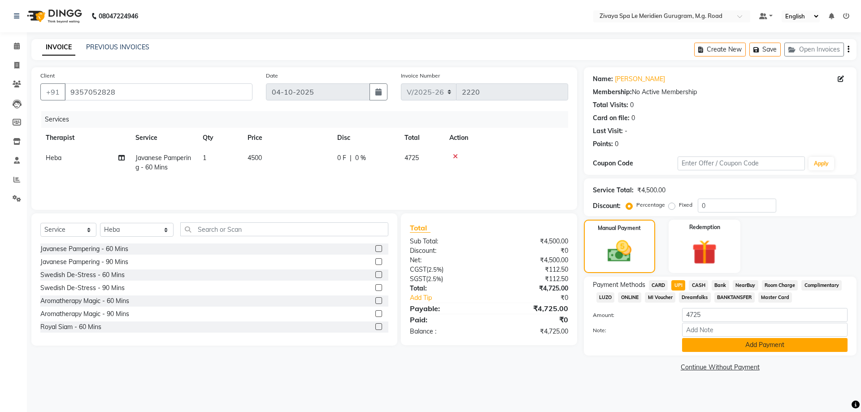
click at [755, 345] on button "Add Payment" at bounding box center [764, 345] width 165 height 14
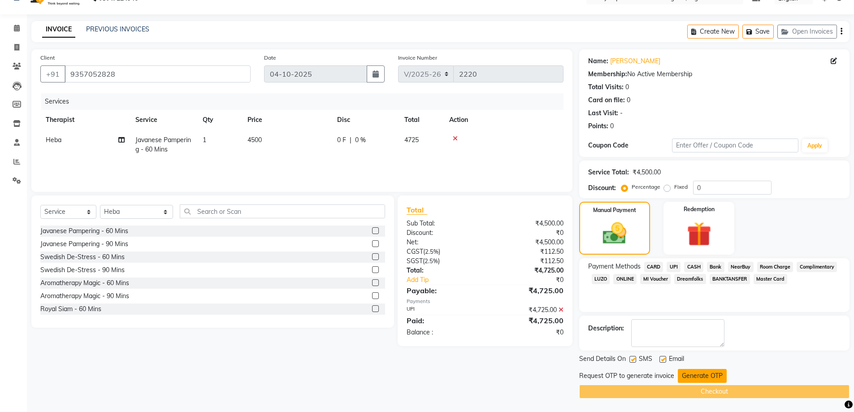
click at [724, 373] on button "Generate OTP" at bounding box center [702, 376] width 49 height 14
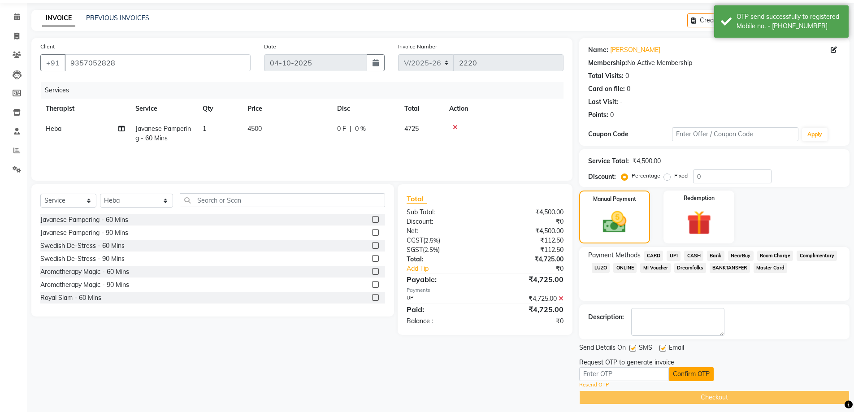
scroll to position [35, 0]
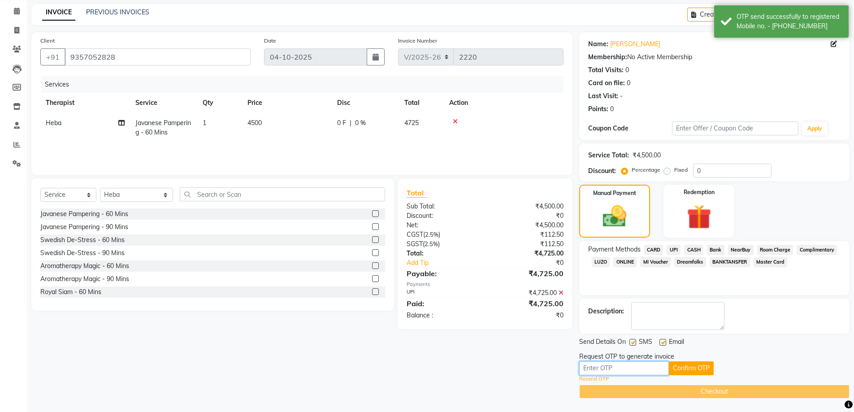
click at [659, 374] on input "text" at bounding box center [624, 368] width 90 height 14
click at [647, 371] on input "text" at bounding box center [624, 368] width 90 height 14
type input "1235"
click at [686, 369] on button "Confirm OTP" at bounding box center [691, 368] width 45 height 14
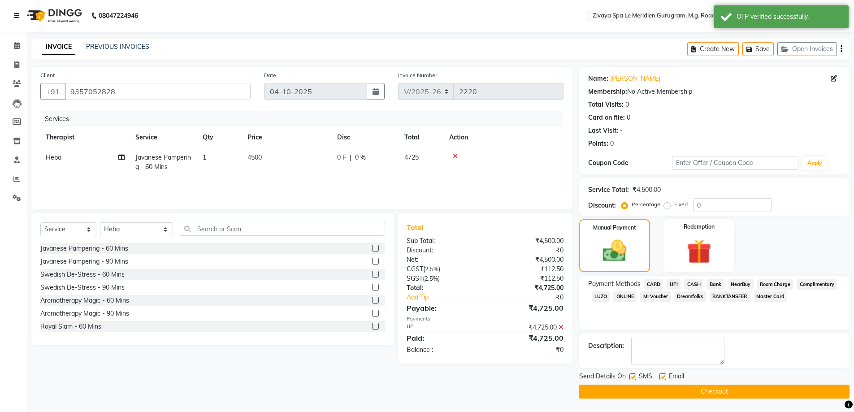
scroll to position [0, 0]
click at [713, 392] on button "Checkout" at bounding box center [714, 392] width 270 height 14
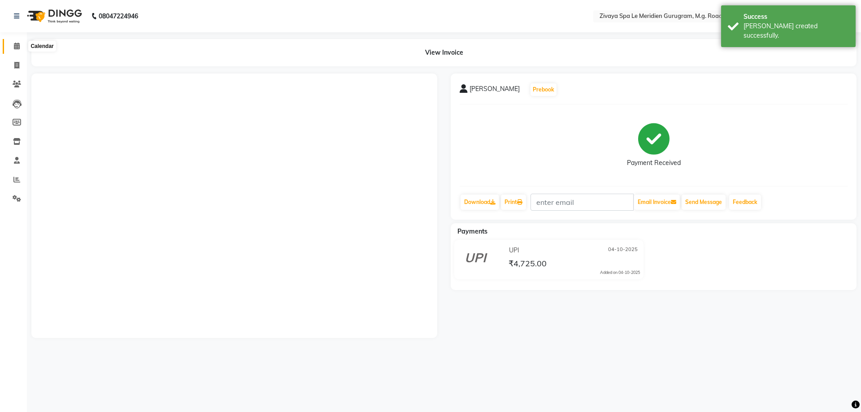
click at [14, 45] on icon at bounding box center [17, 46] width 6 height 7
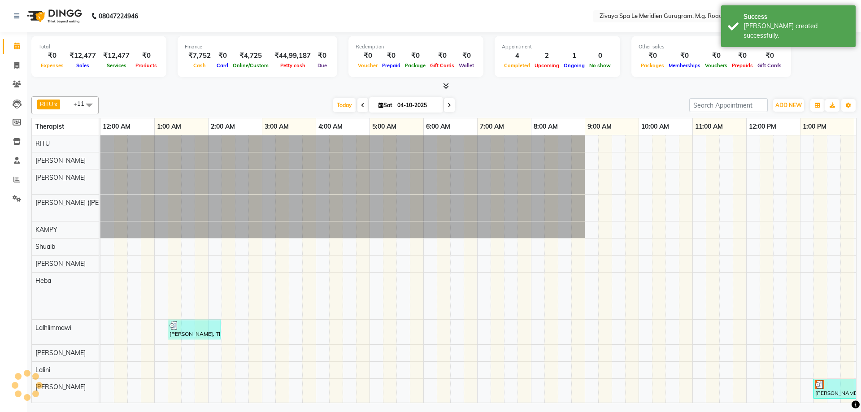
scroll to position [0, 323]
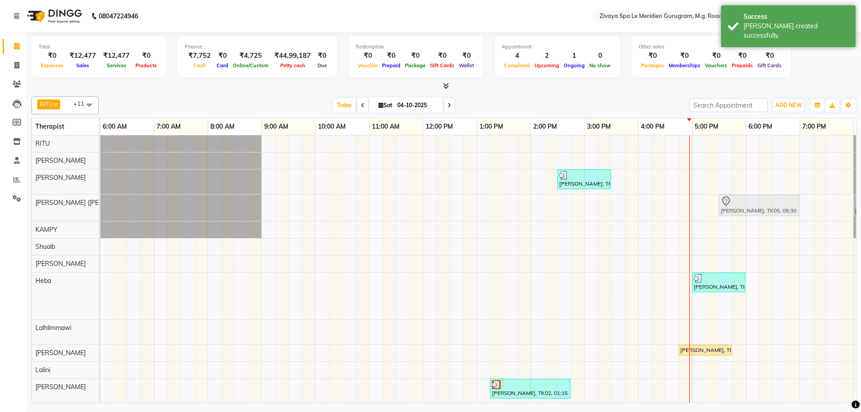
drag, startPoint x: 735, startPoint y: 305, endPoint x: 737, endPoint y: 204, distance: 100.0
click at [737, 204] on tbody "[PERSON_NAME], TK04, 02:30 PM-03:30 PM, Javanese Pampering - 60 Mins [PERSON_NA…" at bounding box center [423, 269] width 1292 height 268
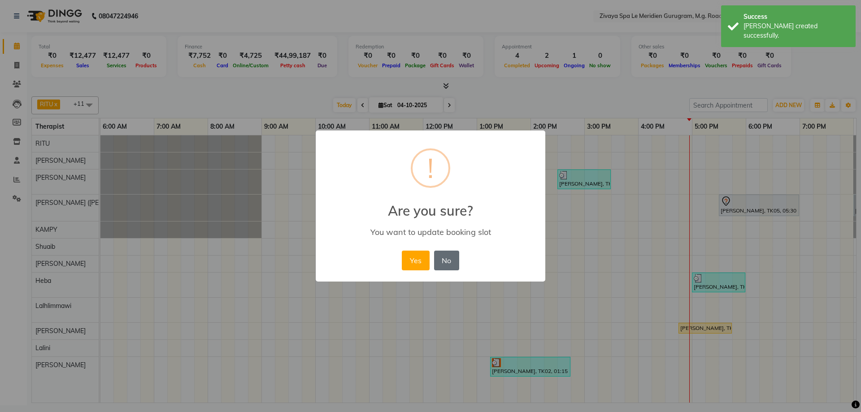
click at [450, 259] on button "No" at bounding box center [446, 261] width 25 height 20
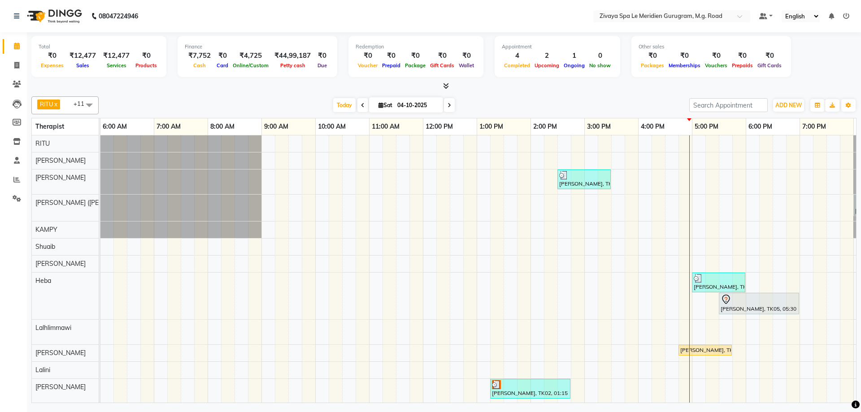
click at [362, 105] on span at bounding box center [362, 105] width 11 height 14
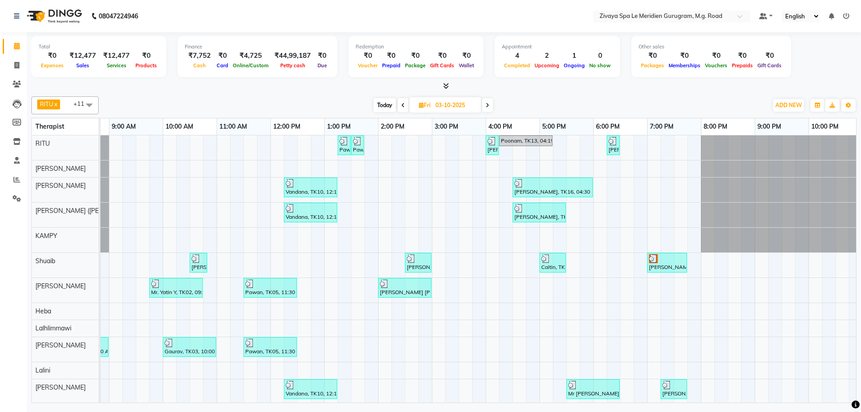
scroll to position [0, 536]
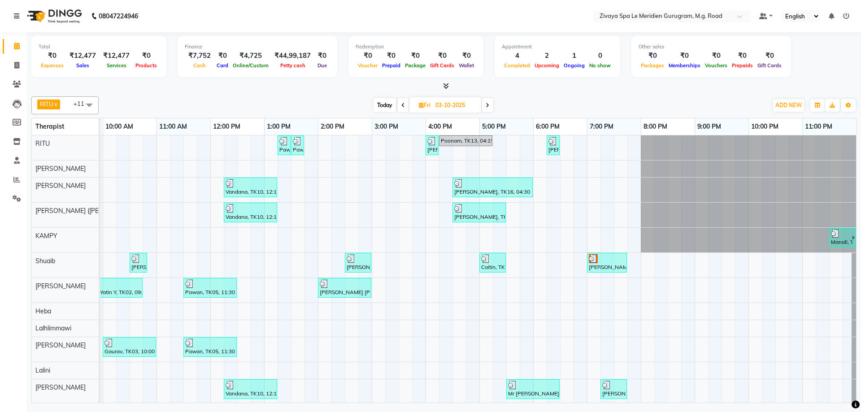
click at [392, 104] on span "Today" at bounding box center [385, 105] width 22 height 14
type input "04-10-2025"
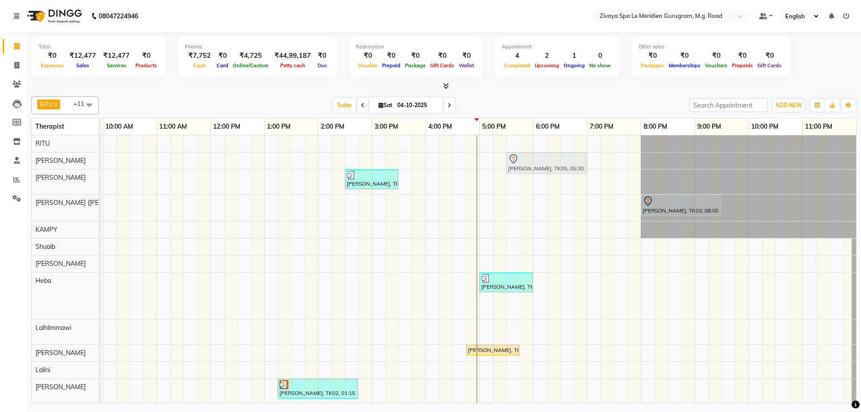
drag, startPoint x: 530, startPoint y: 305, endPoint x: 531, endPoint y: 162, distance: 142.2
click at [531, 162] on tbody "[PERSON_NAME] L, TK05, 05:30 PM-07:00 PM, Royal Siam - 90 Mins [PERSON_NAME], T…" at bounding box center [211, 269] width 1292 height 268
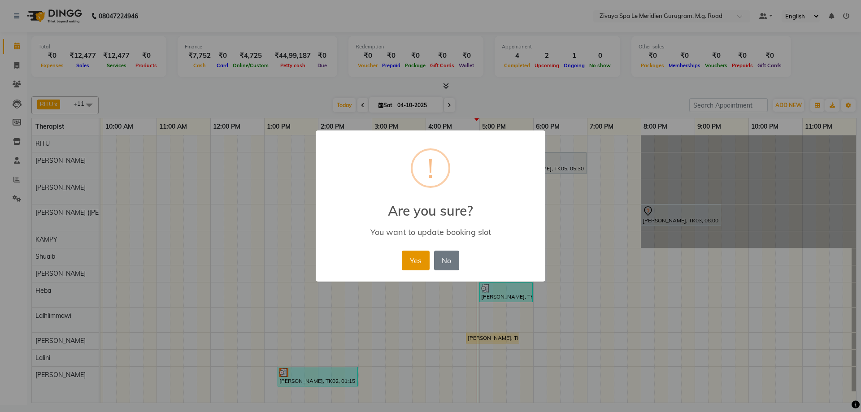
click at [416, 257] on button "Yes" at bounding box center [415, 261] width 27 height 20
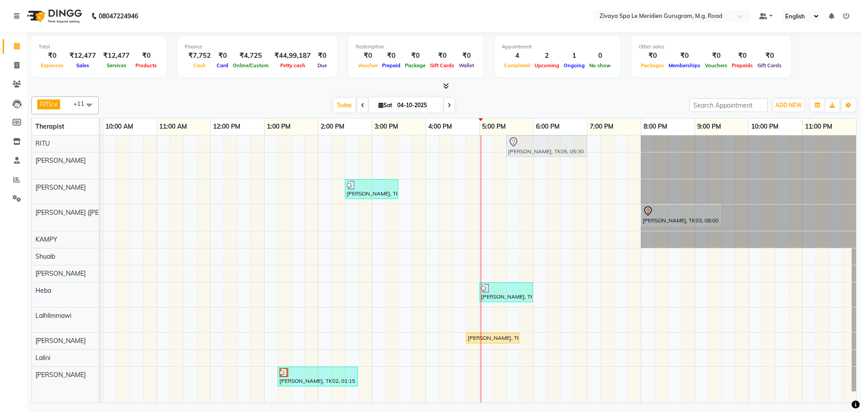
drag, startPoint x: 538, startPoint y: 169, endPoint x: 538, endPoint y: 141, distance: 27.4
click at [534, 144] on tbody "[PERSON_NAME] L, TK05, 05:30 PM-07:00 PM, Royal Siam - 90 Mins [PERSON_NAME] L,…" at bounding box center [211, 263] width 1292 height 256
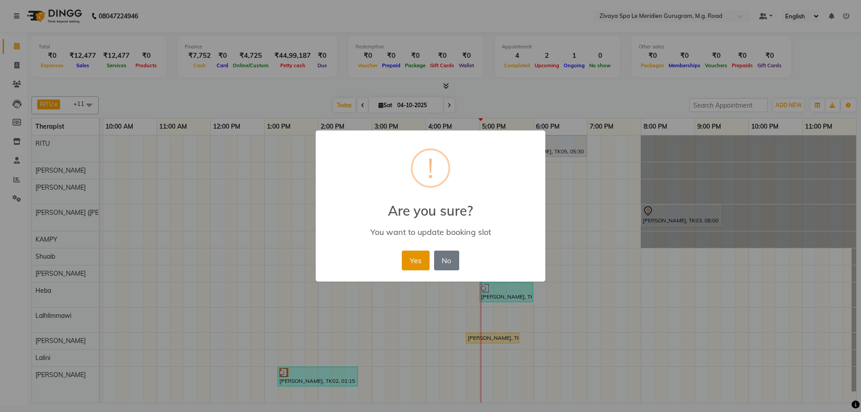
click at [429, 261] on button "Yes" at bounding box center [415, 261] width 27 height 20
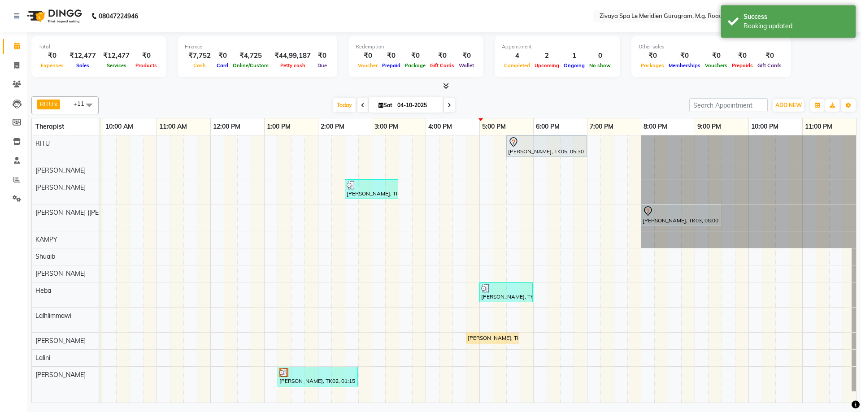
drag, startPoint x: 587, startPoint y: 144, endPoint x: 518, endPoint y: 148, distance: 69.6
click at [518, 148] on link "[PERSON_NAME], TK05, 05:30 PM-07:00 PM, Royal Siam - 90 Mins" at bounding box center [546, 146] width 80 height 22
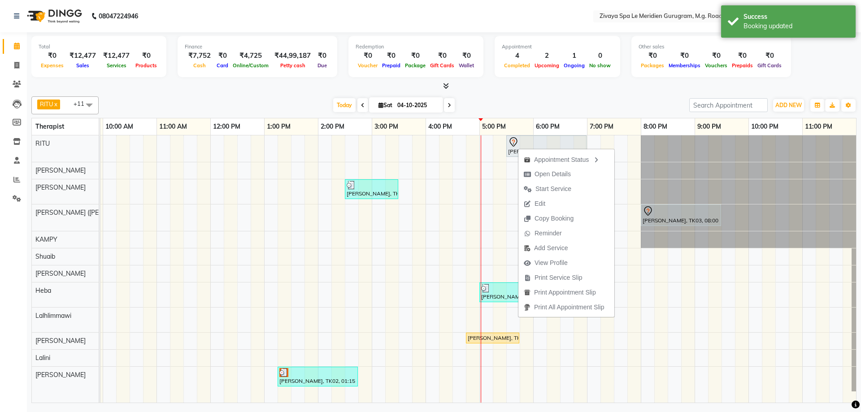
click at [566, 97] on div "[PERSON_NAME] x [PERSON_NAME] x [PERSON_NAME] x Heba x [PERSON_NAME] ([PERSON_N…" at bounding box center [443, 105] width 825 height 18
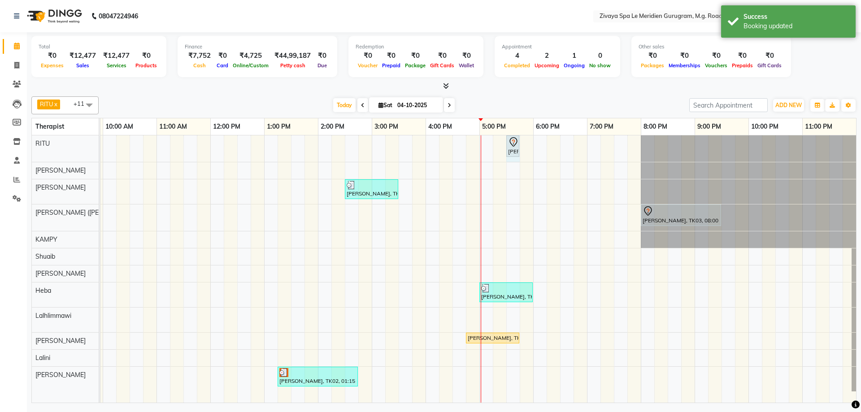
drag, startPoint x: 585, startPoint y: 144, endPoint x: 521, endPoint y: 141, distance: 64.2
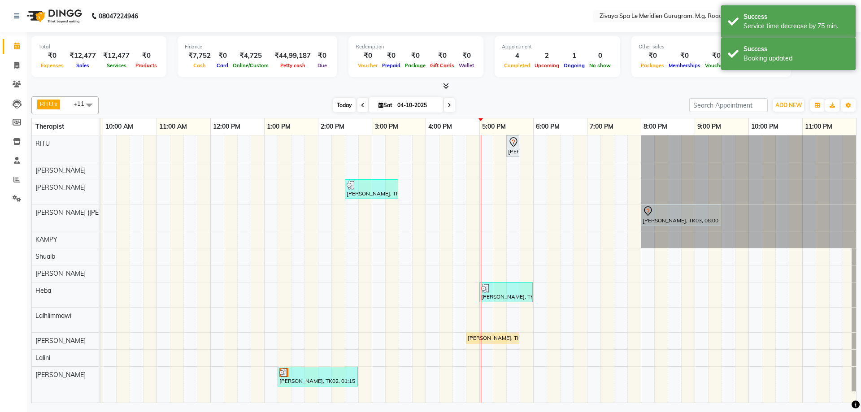
click at [338, 104] on span "Today" at bounding box center [344, 105] width 22 height 14
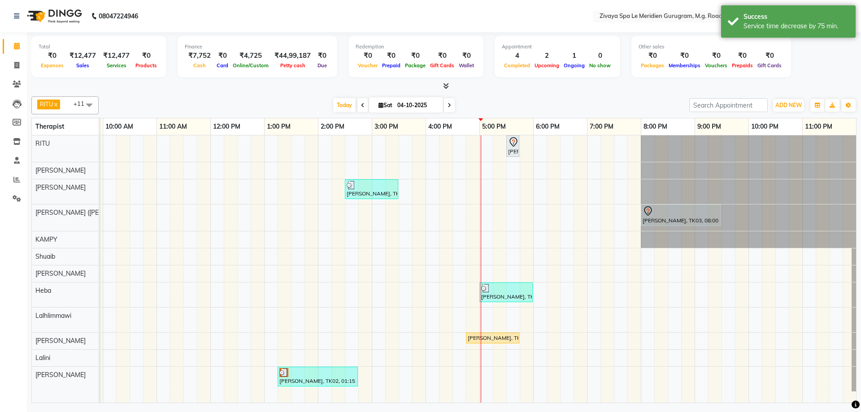
click at [514, 144] on icon at bounding box center [513, 142] width 11 height 11
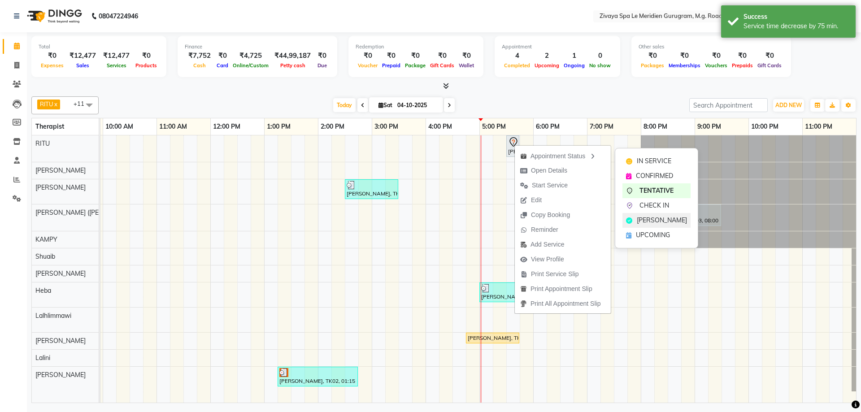
click at [647, 217] on span "[PERSON_NAME]" at bounding box center [662, 220] width 50 height 9
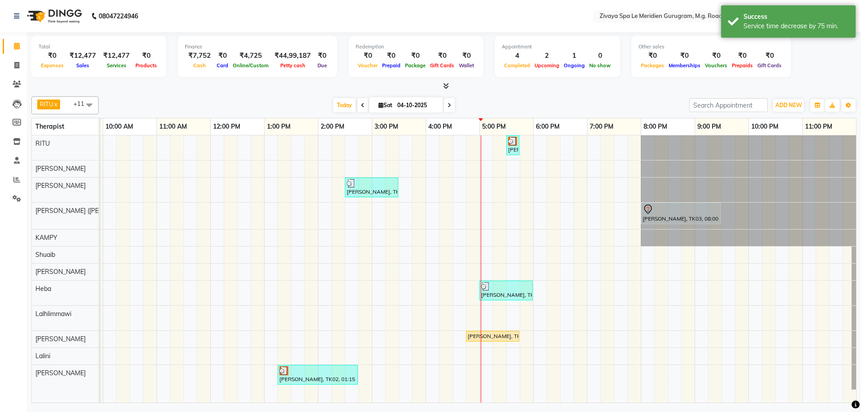
click at [563, 83] on div at bounding box center [443, 86] width 825 height 9
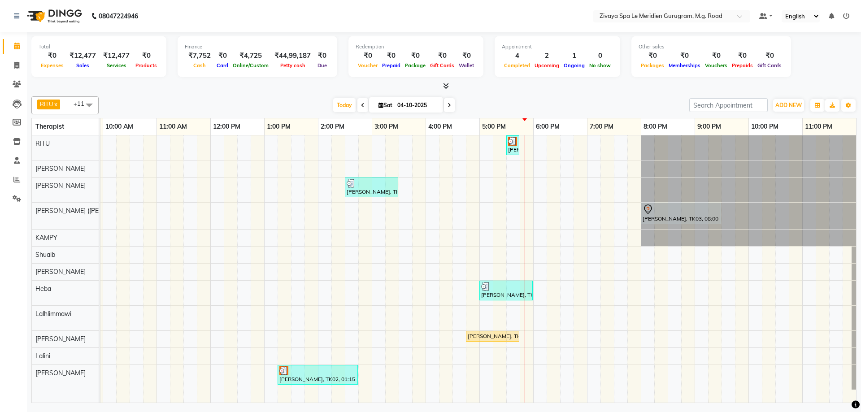
click at [600, 291] on div "[PERSON_NAME] L, TK05, 05:30 PM-05:45 PM, Royal Siam - 90 Mins [PERSON_NAME], T…" at bounding box center [211, 268] width 1292 height 267
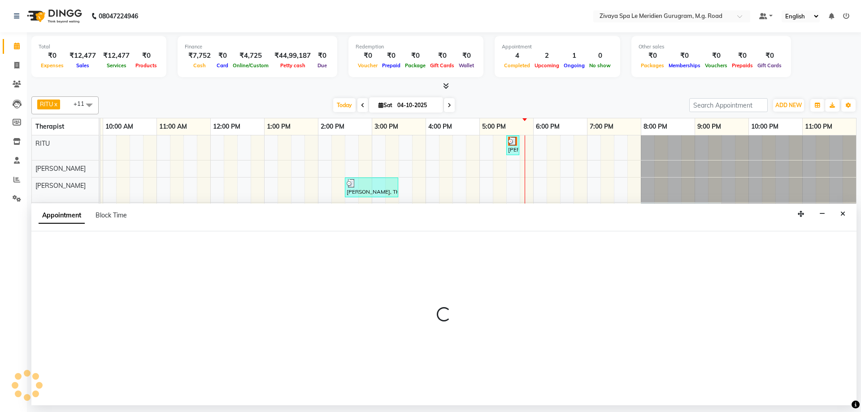
select select "63969"
select select "1155"
select select "tentative"
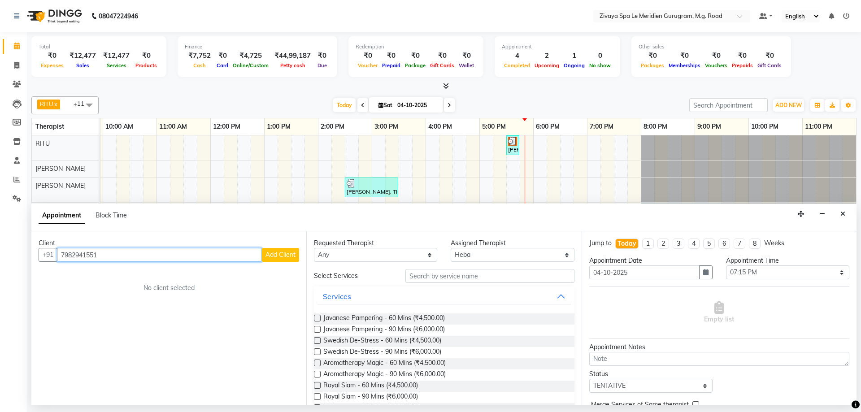
type input "7982941551"
click at [270, 246] on div "Client" at bounding box center [169, 243] width 261 height 9
click at [274, 251] on span "Add Client" at bounding box center [280, 255] width 30 height 8
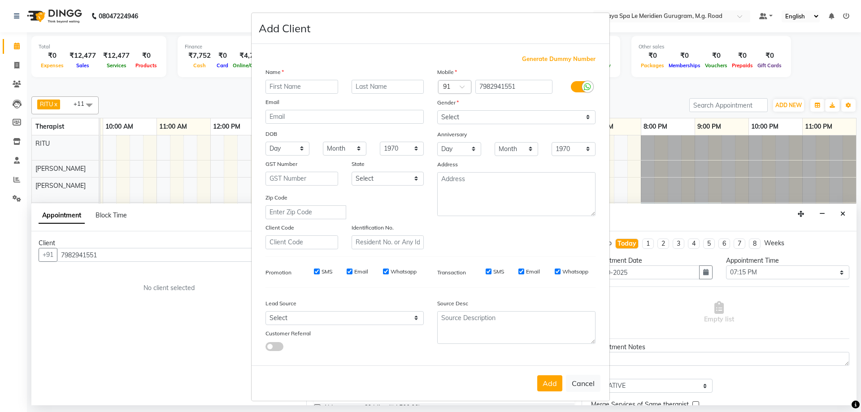
drag, startPoint x: 779, startPoint y: 261, endPoint x: 726, endPoint y: 259, distance: 53.0
click at [726, 259] on ngb-modal-window "Add Client Generate Dummy Number Name Email DOB Day 01 02 03 04 05 06 07 08 09 …" at bounding box center [430, 206] width 861 height 412
drag, startPoint x: 479, startPoint y: 116, endPoint x: 476, endPoint y: 123, distance: 7.8
click at [479, 116] on select "Select [DEMOGRAPHIC_DATA] [DEMOGRAPHIC_DATA] Other Prefer Not To Say" at bounding box center [516, 117] width 158 height 14
drag, startPoint x: 592, startPoint y: 57, endPoint x: 517, endPoint y: 57, distance: 75.3
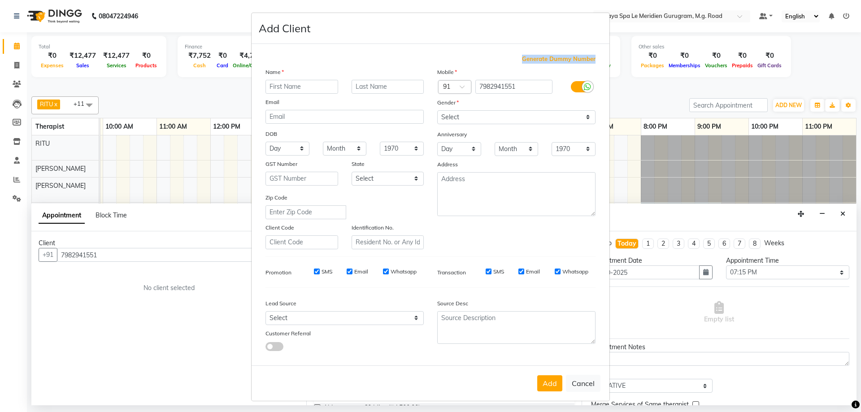
click at [517, 57] on div "Generate Dummy Number Name Email DOB Day 01 02 03 04 05 06 07 08 09 10 11 12 13…" at bounding box center [431, 207] width 344 height 304
click at [593, 59] on div "Generate Dummy Number Name Email DOB Day 01 02 03 04 05 06 07 08 09 10 11 12 13…" at bounding box center [431, 207] width 344 height 304
drag, startPoint x: 593, startPoint y: 62, endPoint x: 520, endPoint y: 62, distance: 72.7
click at [520, 62] on div "Generate Dummy Number Name Email DOB Day 01 02 03 04 05 06 07 08 09 10 11 12 13…" at bounding box center [431, 207] width 344 height 304
click at [557, 62] on span "Generate Dummy Number" at bounding box center [559, 59] width 74 height 9
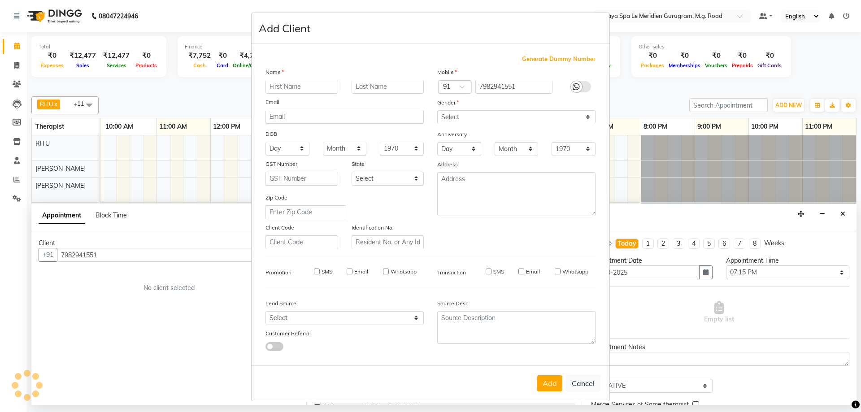
type input "1284900001194"
checkbox input "false"
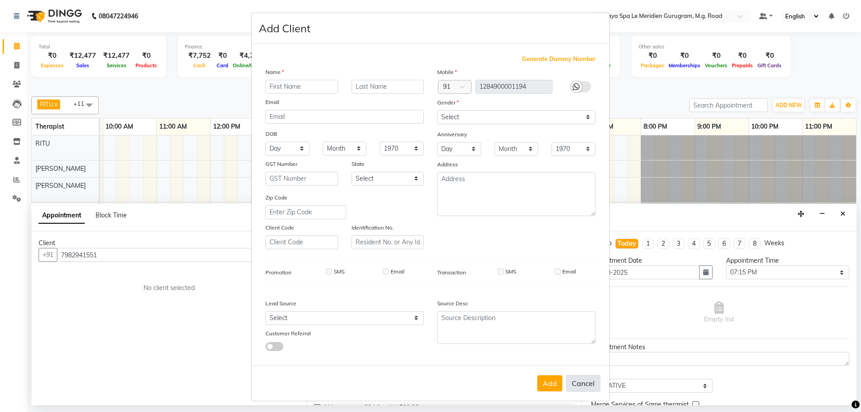
click at [587, 387] on button "Cancel" at bounding box center [583, 383] width 35 height 17
select select
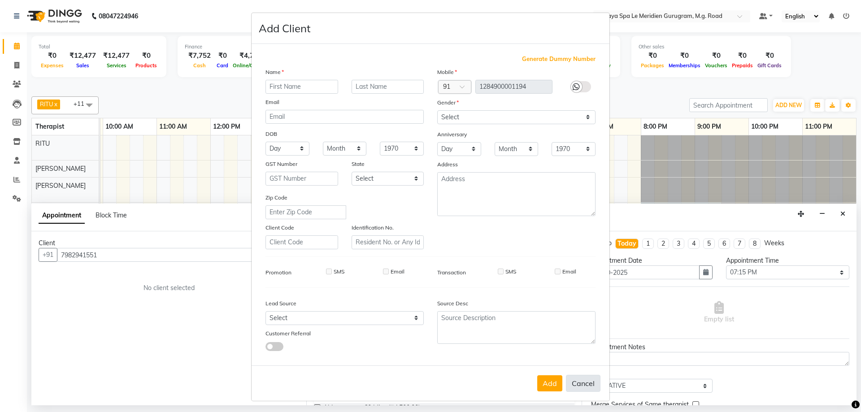
select select
checkbox input "false"
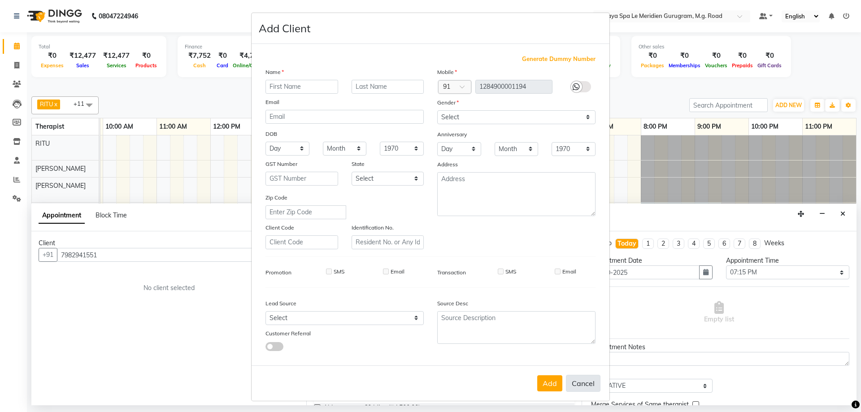
checkbox input "false"
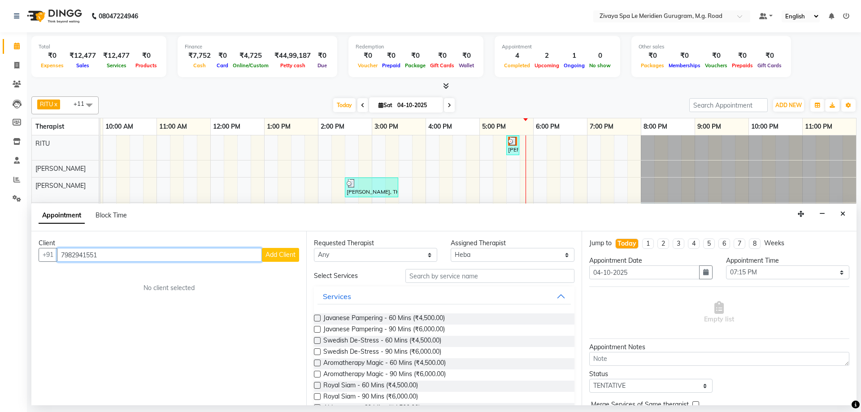
drag, startPoint x: 125, startPoint y: 256, endPoint x: 62, endPoint y: 257, distance: 62.8
click at [62, 257] on input "7982941551" at bounding box center [159, 255] width 205 height 14
click at [842, 215] on icon "Close" at bounding box center [842, 214] width 5 height 6
